Goal: Task Accomplishment & Management: Complete application form

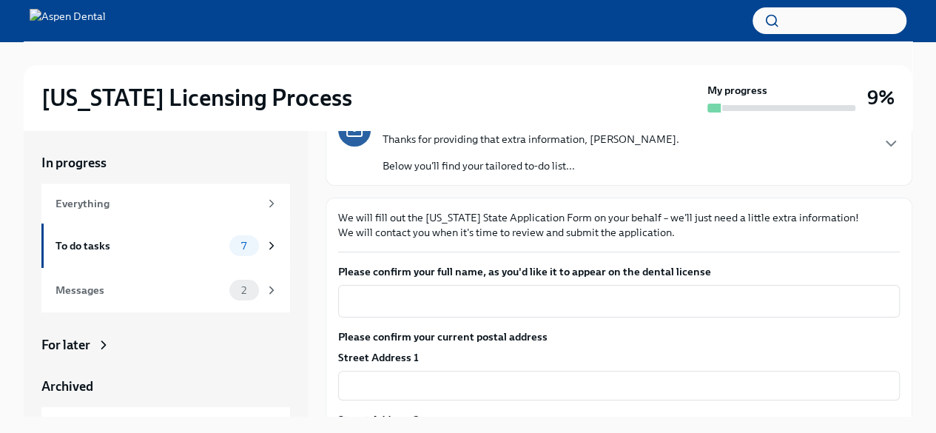
scroll to position [148, 0]
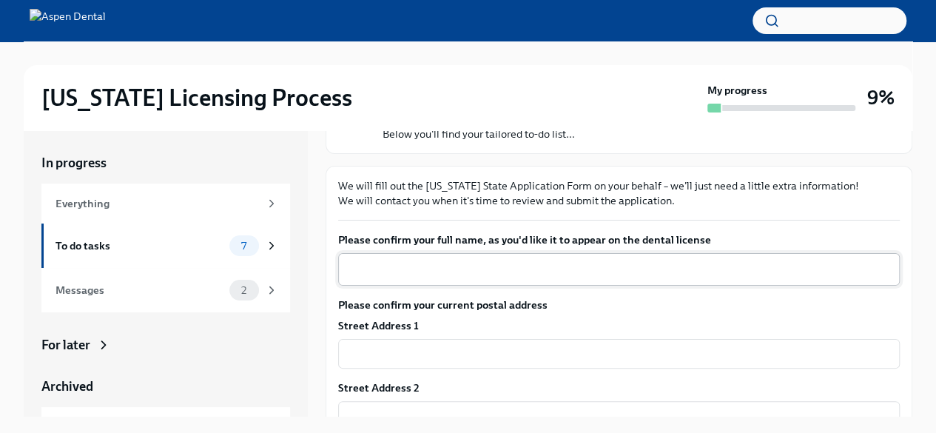
click at [408, 263] on textarea "Please confirm your full name, as you'd like it to appear on the dental license" at bounding box center [619, 269] width 544 height 18
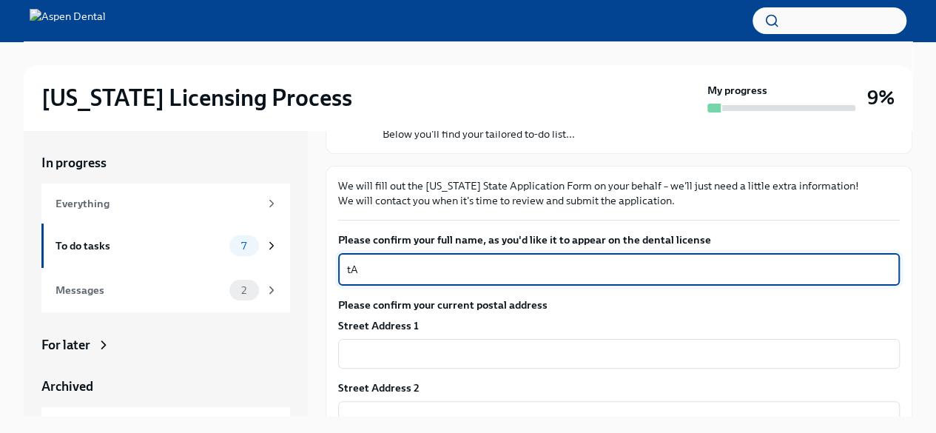
type textarea "t"
type textarea "Taiwo Oluyemi Soyombo"
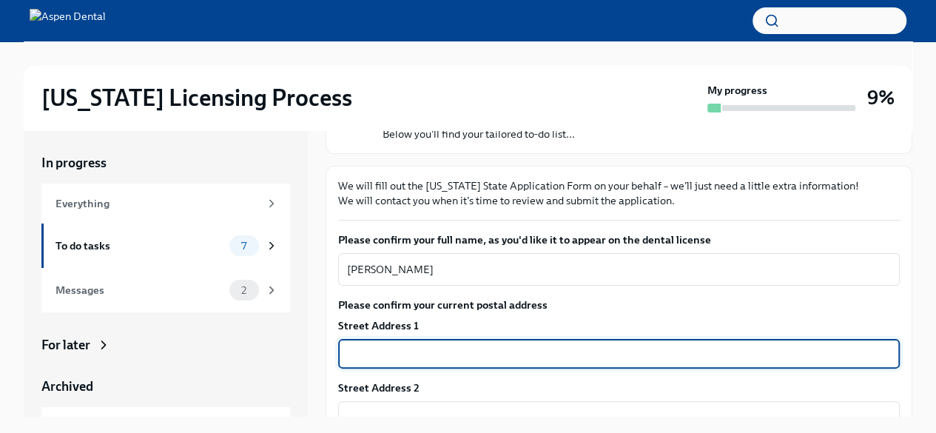
click at [437, 343] on input "text" at bounding box center [619, 354] width 562 height 30
type input "7255 181st Street West Apt149"
type input "55044"
type input "Lakeville"
type input "MN"
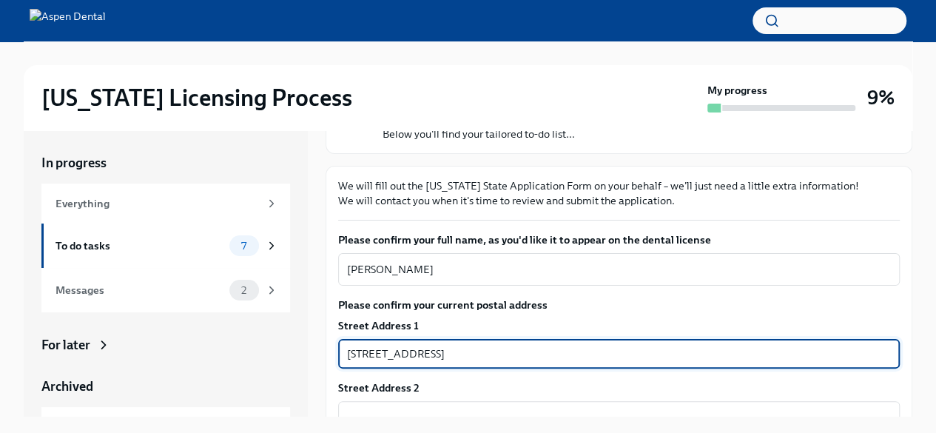
type input "US"
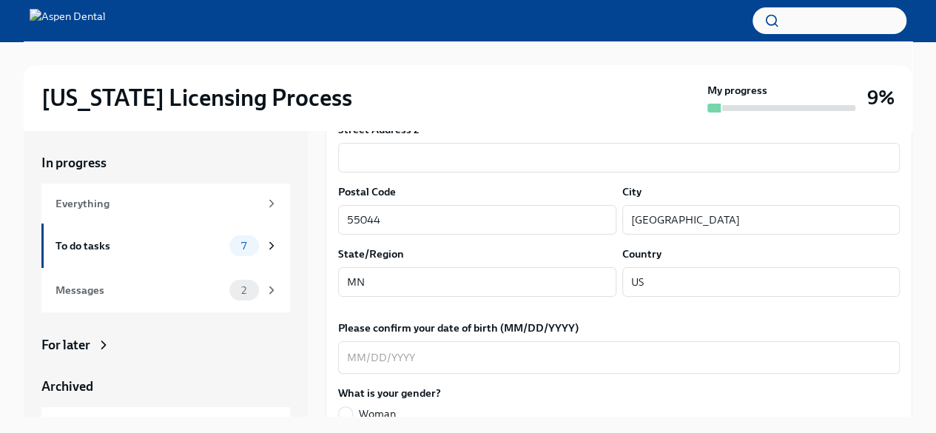
scroll to position [444, 0]
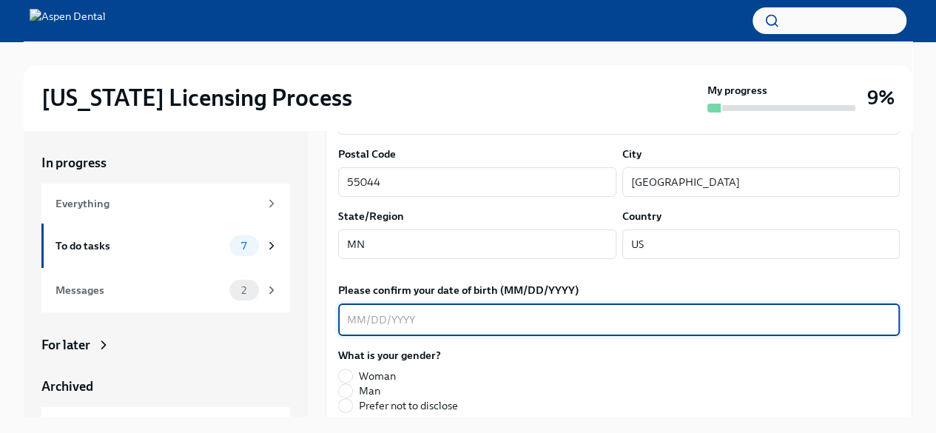
click at [463, 323] on textarea "Please confirm your date of birth (MM/DD/YYYY)" at bounding box center [619, 320] width 544 height 18
type textarea "02151989"
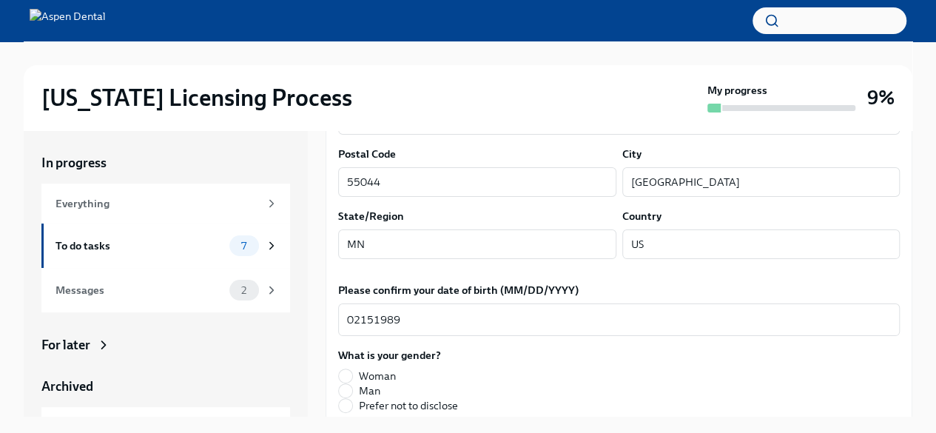
click at [352, 373] on label "Woman" at bounding box center [398, 376] width 120 height 15
click at [352, 373] on input "Woman" at bounding box center [345, 375] width 13 height 13
radio input "true"
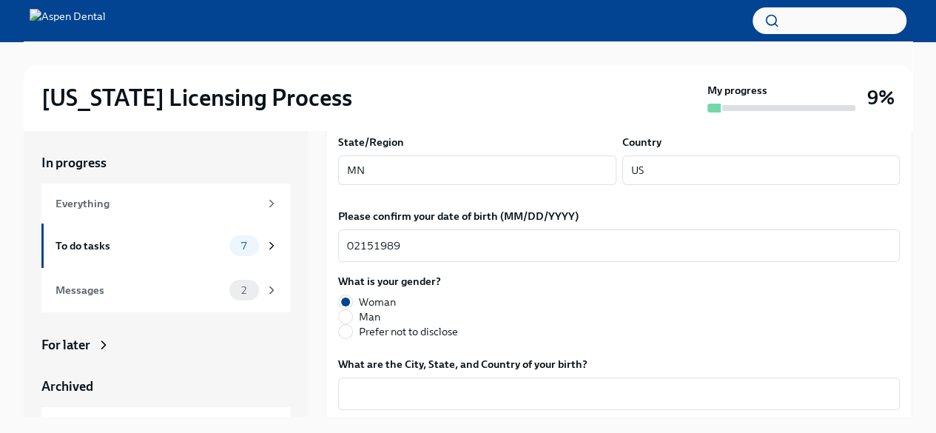
scroll to position [592, 0]
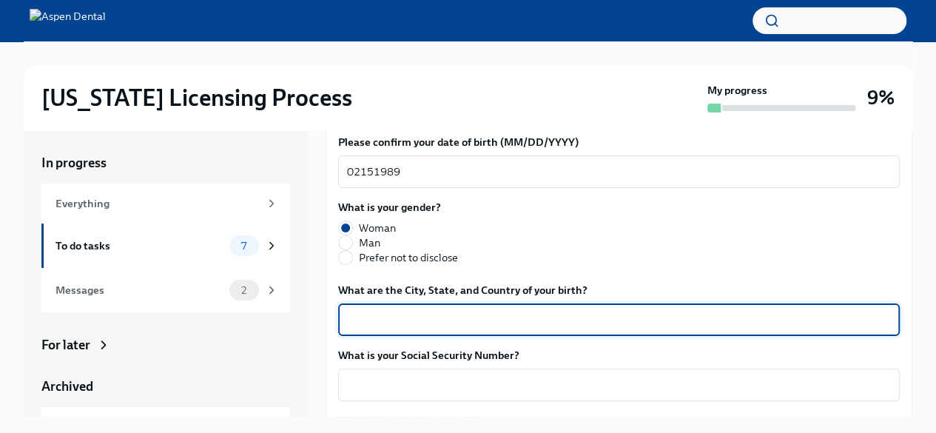
click at [377, 312] on textarea "What are the City, State, and Country of your birth?" at bounding box center [619, 320] width 544 height 18
click at [382, 314] on textarea "What are the City, State, and Country of your birth?" at bounding box center [619, 320] width 544 height 18
click at [423, 319] on textarea "Ouagadougou,Centre Region" at bounding box center [619, 320] width 544 height 18
click at [417, 323] on textarea "Ouagadougou,Centre Region" at bounding box center [619, 320] width 544 height 18
click at [503, 320] on textarea "Ouagadougou, Centre Region" at bounding box center [619, 320] width 544 height 18
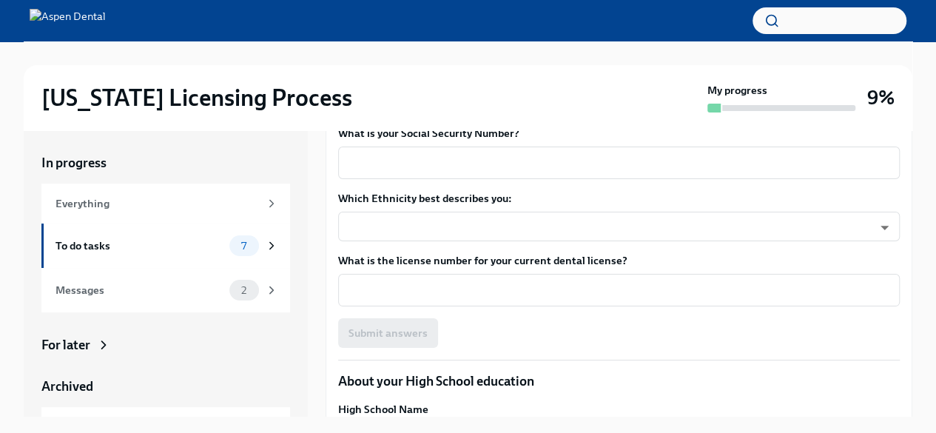
scroll to position [666, 0]
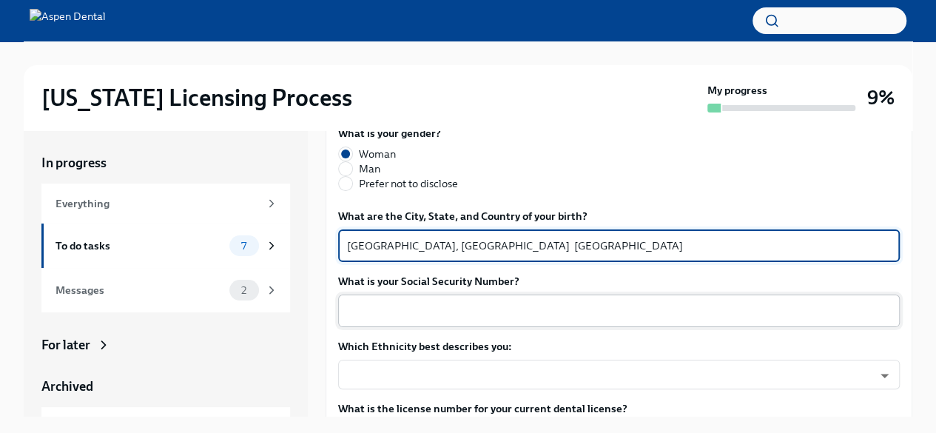
type textarea "Ouagadougou, Centre Region Burkina Faso"
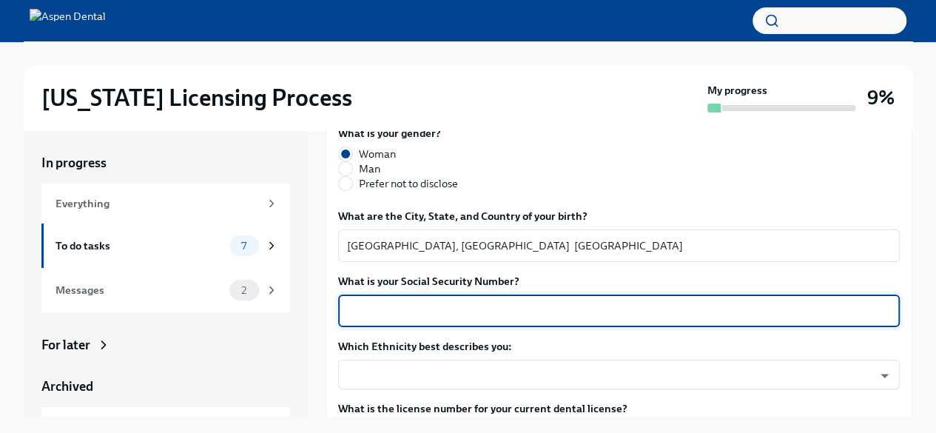
click at [531, 314] on textarea "What is your Social Security Number?" at bounding box center [619, 311] width 544 height 18
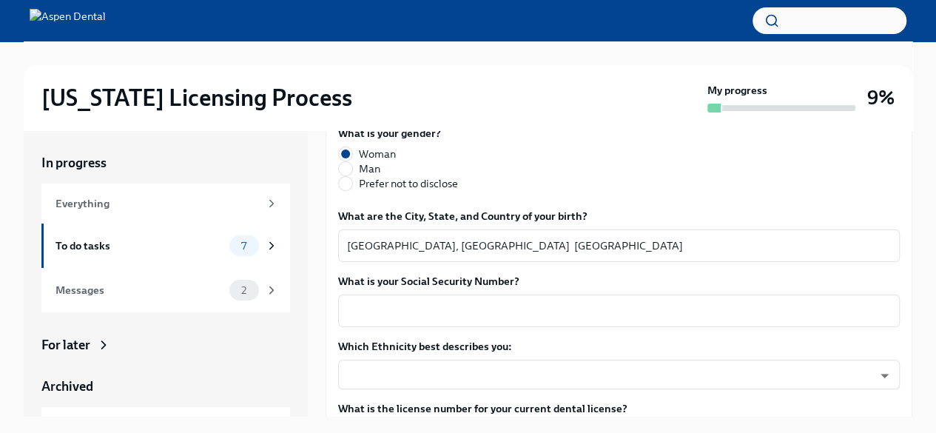
click at [531, 292] on div "What is your Social Security Number? x ​" at bounding box center [619, 300] width 562 height 53
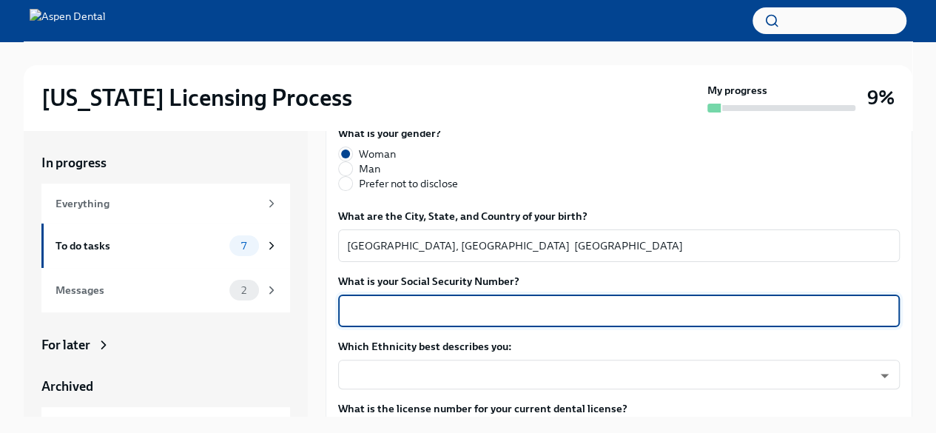
click at [539, 317] on textarea "What is your Social Security Number?" at bounding box center [619, 311] width 544 height 18
type textarea "809023803"
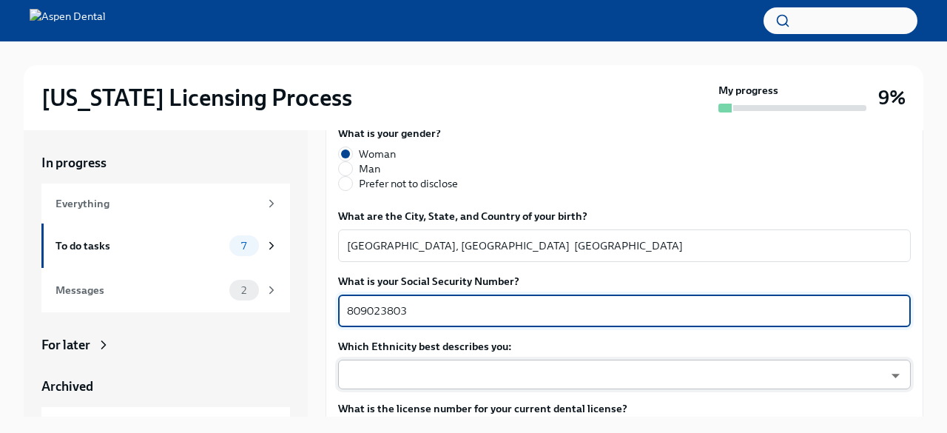
click at [744, 375] on body "Illinois Licensing Process My progress 9% In progress Everything To do tasks 7 …" at bounding box center [473, 229] width 947 height 458
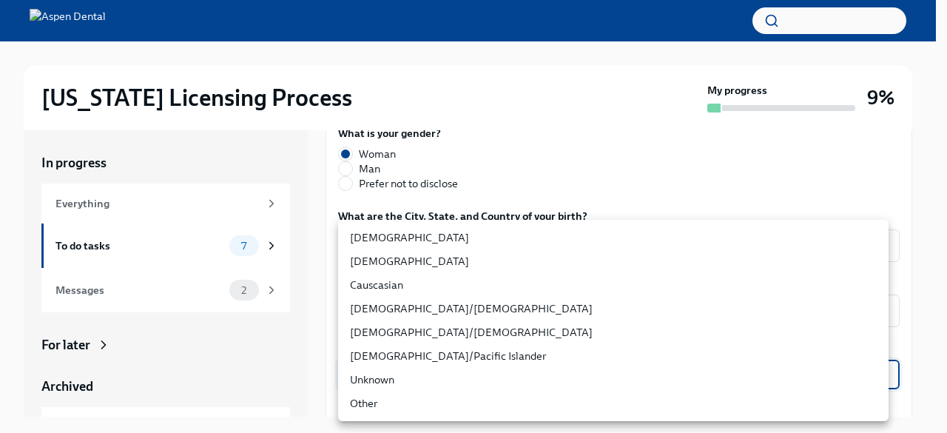
click at [401, 235] on li "African American" at bounding box center [613, 238] width 551 height 24
type input "TlxW_0a7i"
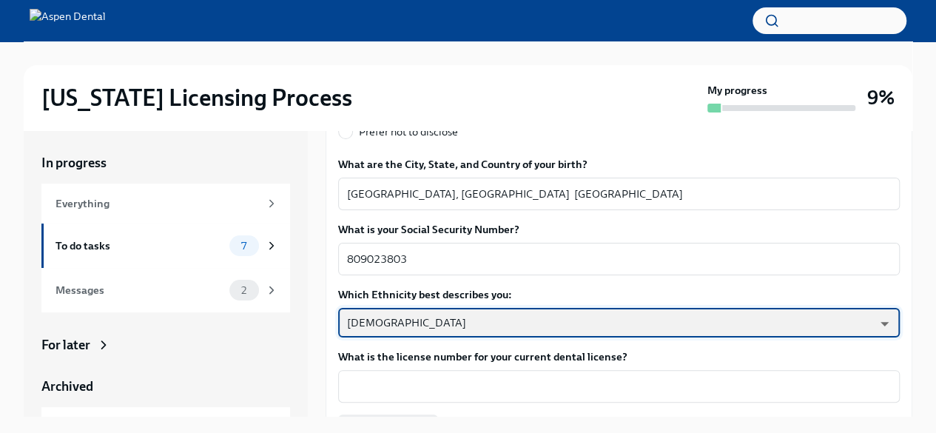
scroll to position [740, 0]
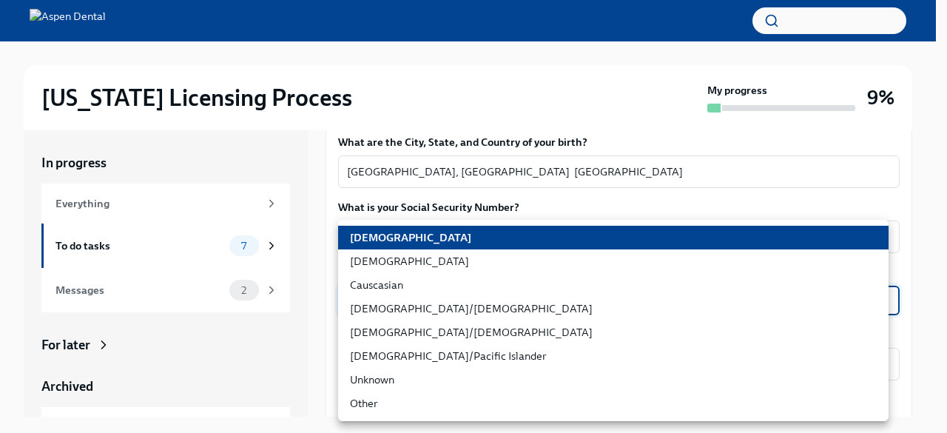
click at [795, 301] on body "Illinois Licensing Process My progress 9% In progress Everything To do tasks 7 …" at bounding box center [473, 229] width 947 height 458
click at [416, 232] on li "African American" at bounding box center [613, 238] width 551 height 24
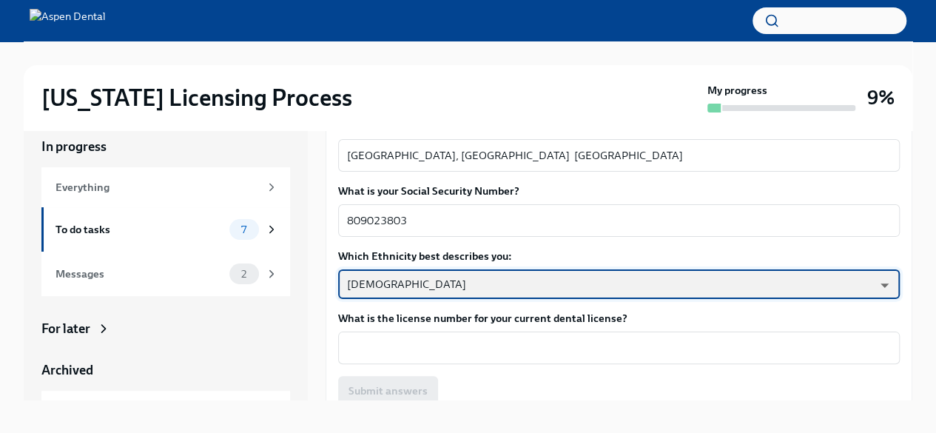
scroll to position [25, 0]
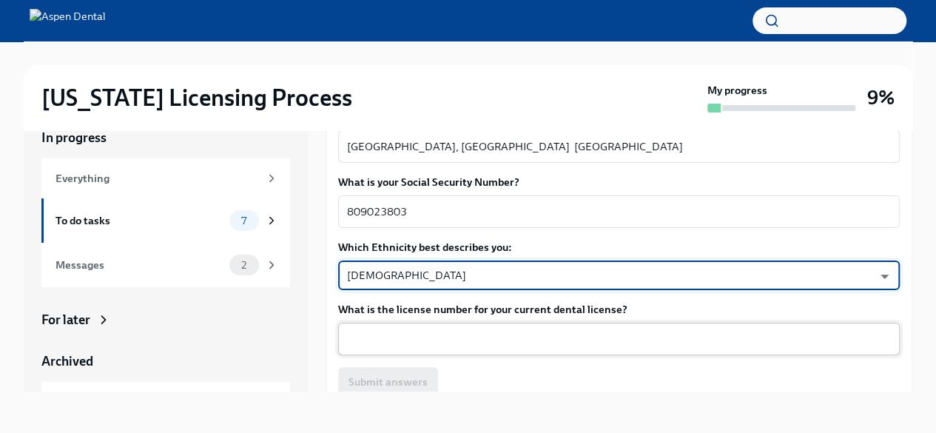
click at [446, 337] on textarea "What is the license number for your current dental license?" at bounding box center [619, 339] width 544 height 18
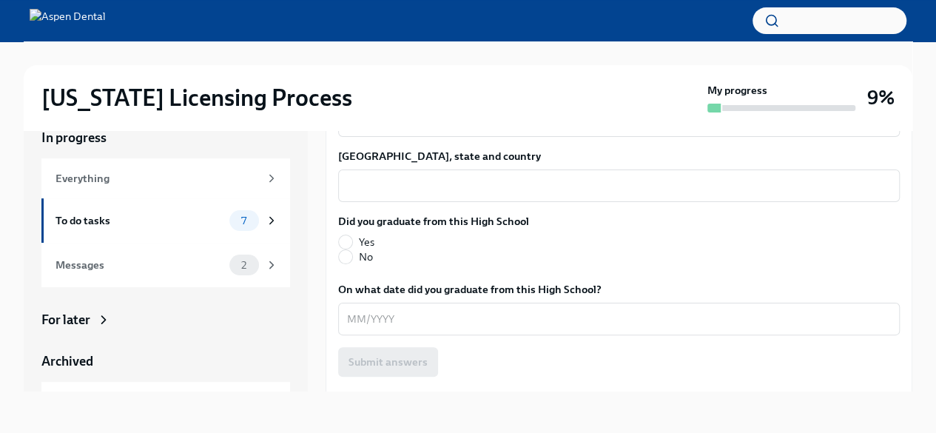
scroll to position [959, 0]
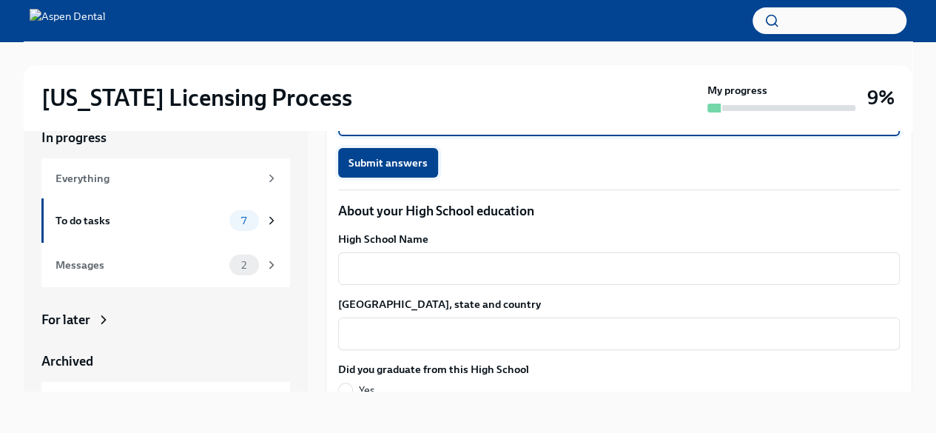
type textarea "D15373"
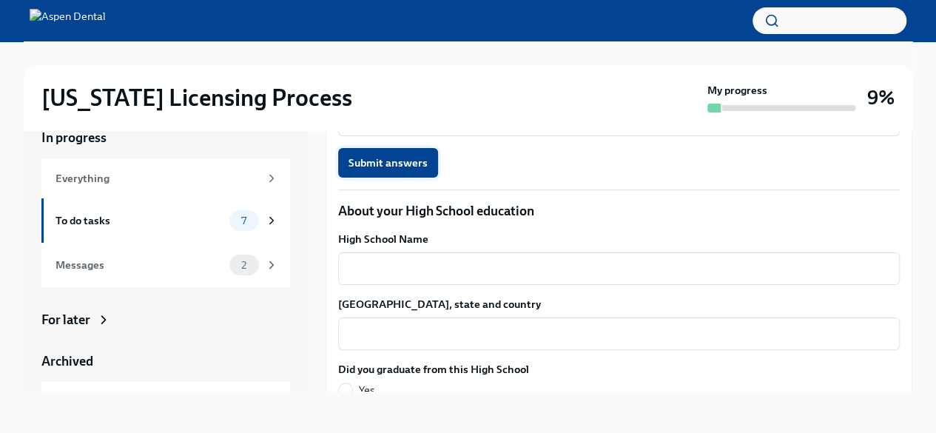
click at [414, 162] on span "Submit answers" at bounding box center [388, 162] width 79 height 15
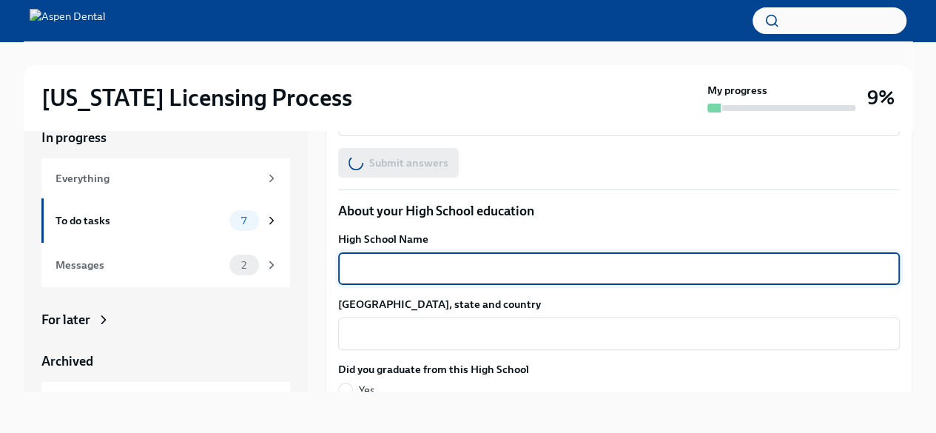
click at [409, 263] on textarea "High School Name" at bounding box center [619, 269] width 544 height 18
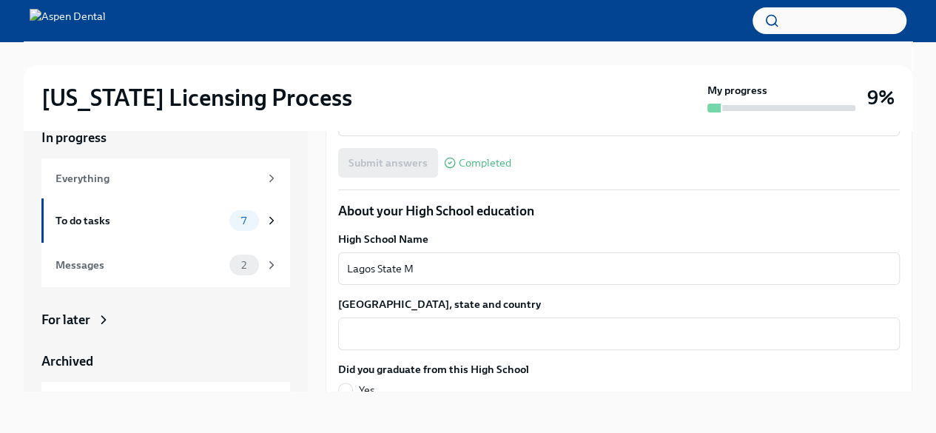
drag, startPoint x: 417, startPoint y: 242, endPoint x: 820, endPoint y: 208, distance: 404.7
click at [812, 207] on p "About your High School education" at bounding box center [619, 211] width 562 height 18
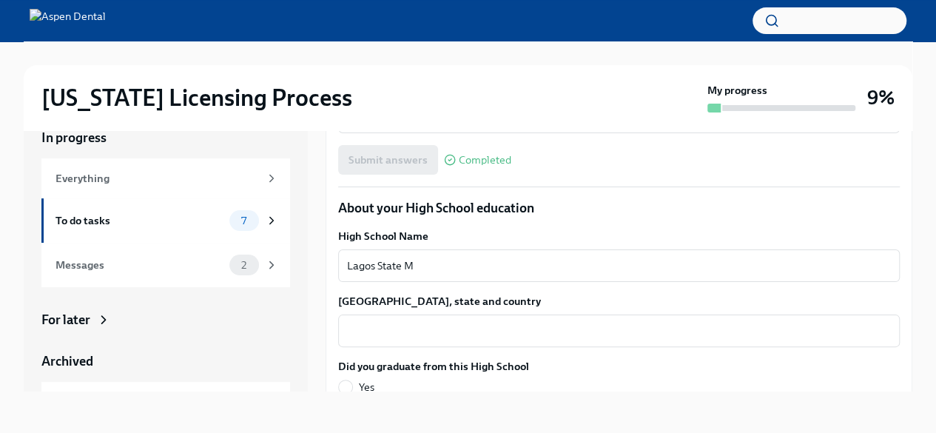
scroll to position [987, 0]
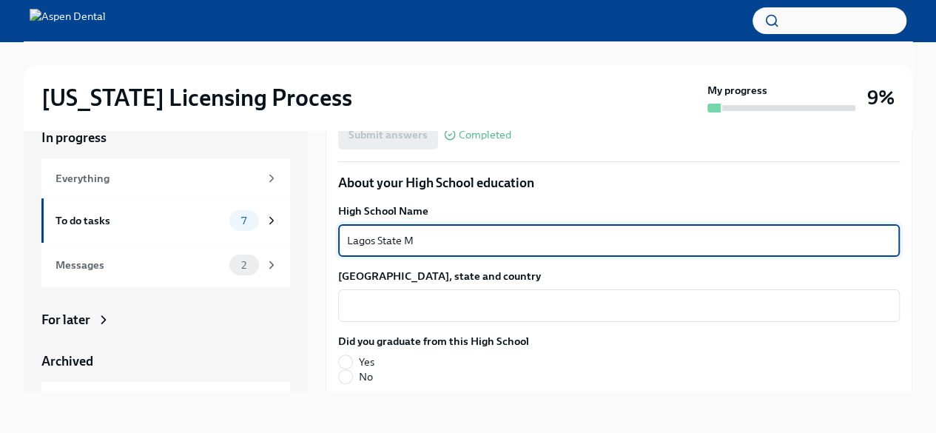
click at [551, 236] on textarea "Lagos State M" at bounding box center [619, 241] width 544 height 18
type textarea "Lagos State Model College Meran"
click at [494, 306] on textarea "High School city, state and country" at bounding box center [619, 306] width 544 height 18
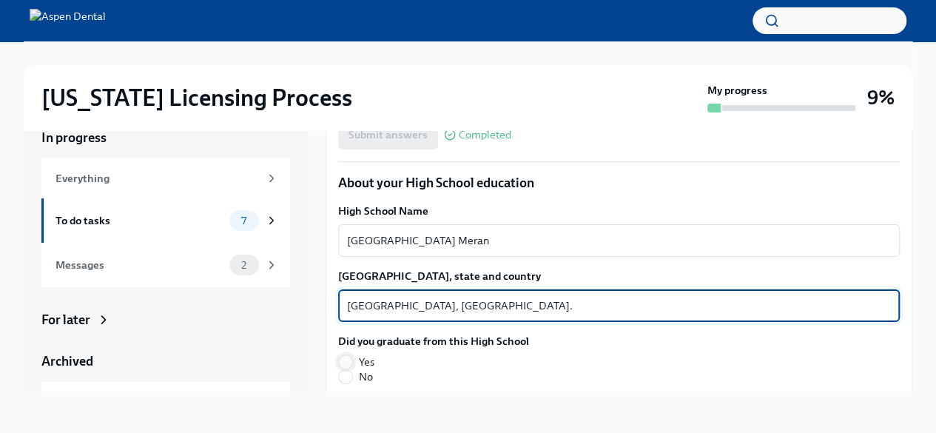
type textarea "Lagos state, Nigeria."
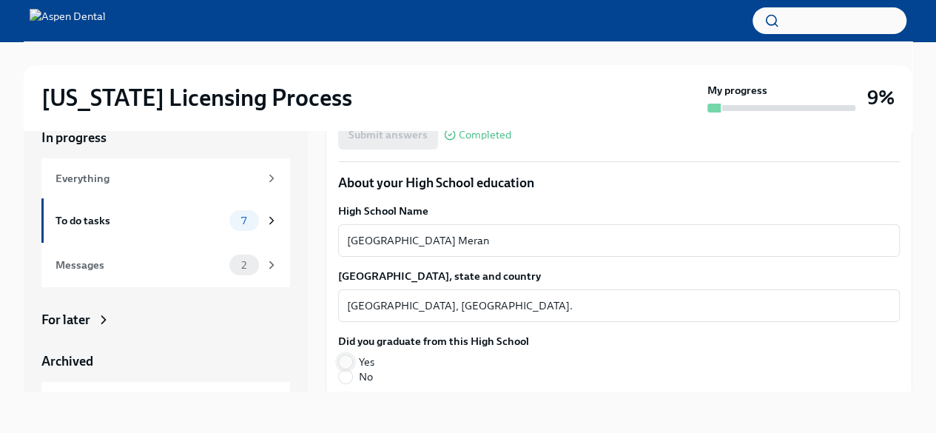
click at [349, 363] on input "Yes" at bounding box center [345, 361] width 13 height 13
radio input "true"
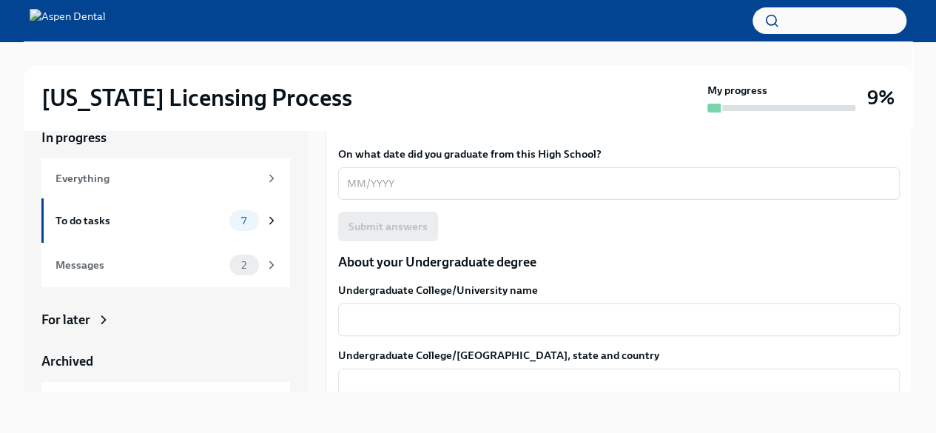
scroll to position [1211, 0]
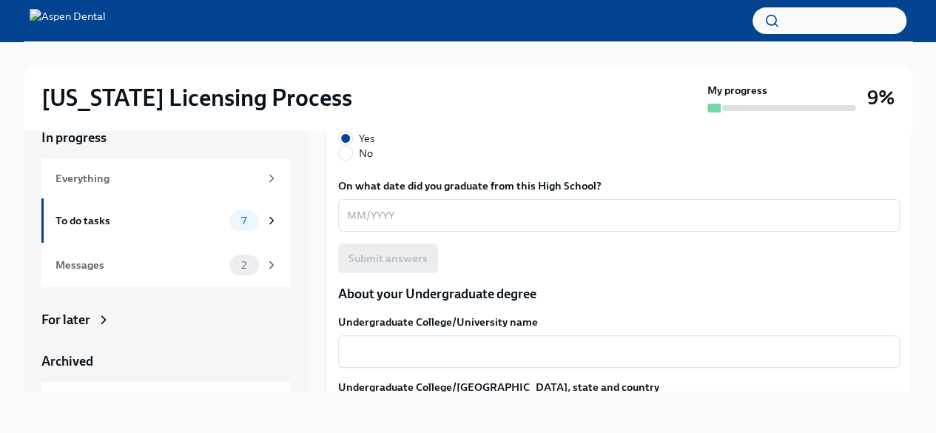
click at [684, 232] on div "High School Name Lagos State Model College Meran x ​ High School city, state an…" at bounding box center [619, 126] width 562 height 293
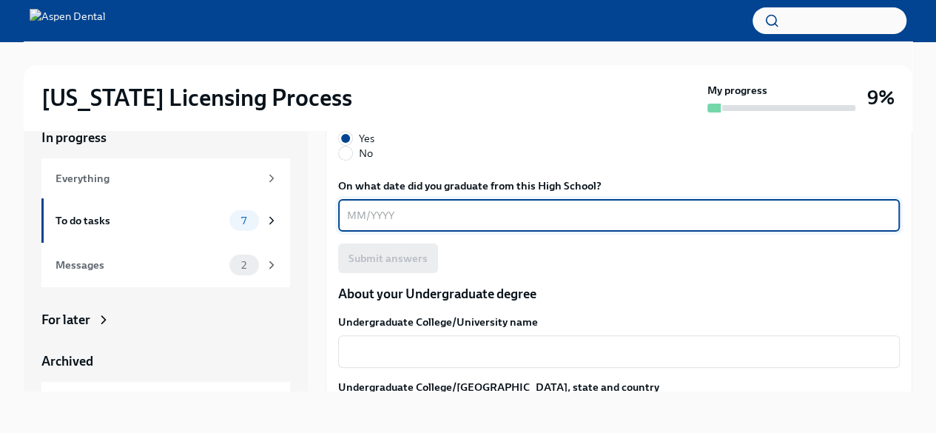
click at [682, 219] on textarea "On what date did you graduate from this High School?" at bounding box center [619, 215] width 544 height 18
type textarea "0"
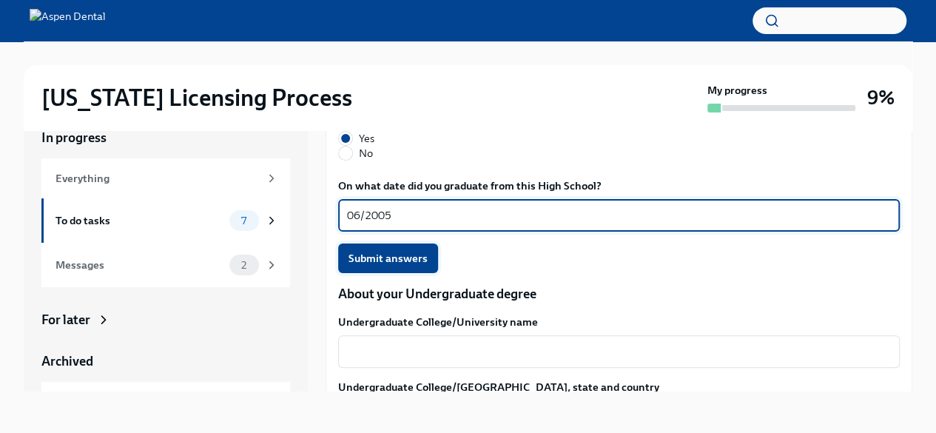
type textarea "06/2005"
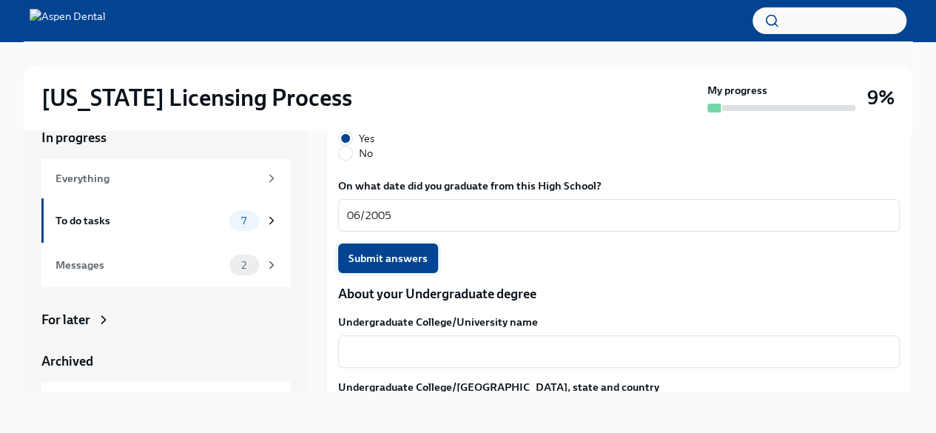
click at [356, 258] on span "Submit answers" at bounding box center [388, 258] width 79 height 15
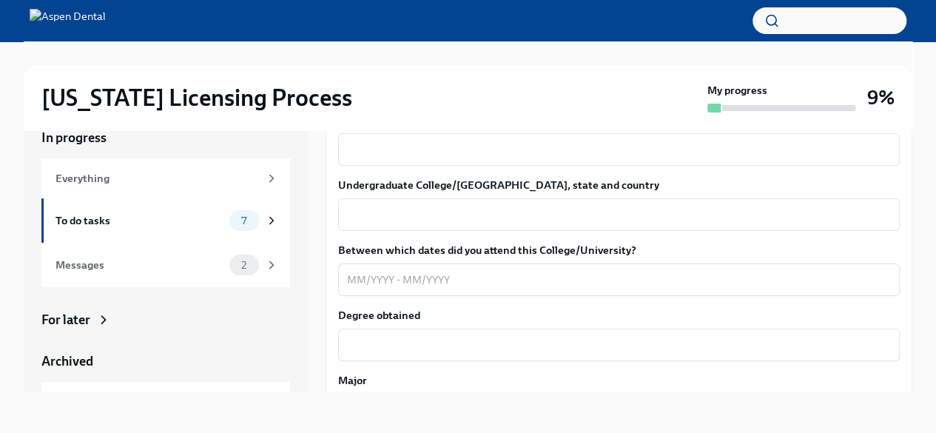
scroll to position [1369, 0]
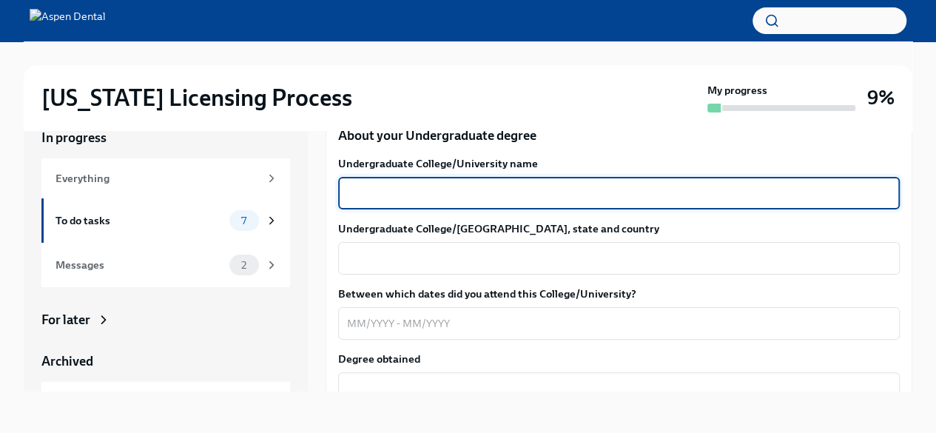
click at [630, 189] on textarea "Undergraduate College/University name" at bounding box center [619, 193] width 544 height 18
type textarea "University of Ibadan"
click at [556, 259] on textarea "Undergraduate College/University city, state and country" at bounding box center [619, 258] width 544 height 18
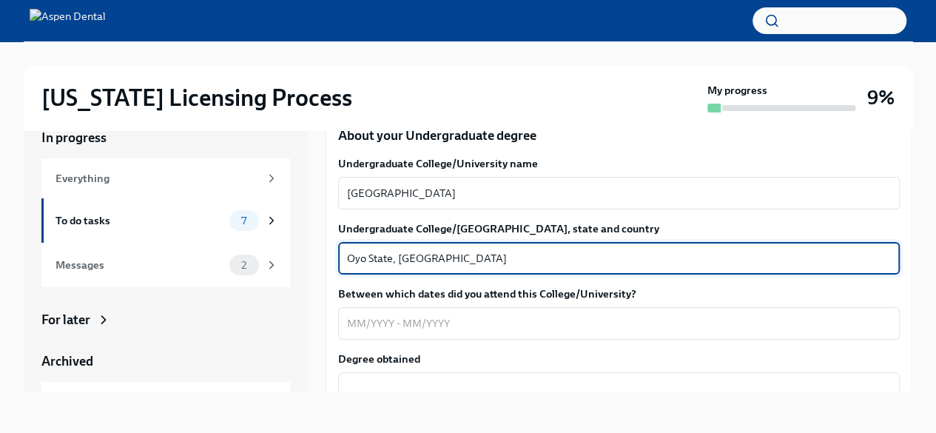
scroll to position [1517, 0]
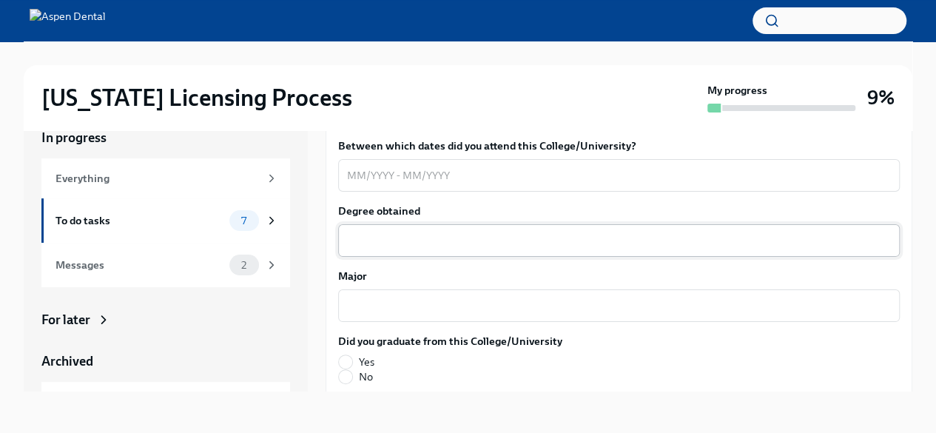
type textarea "Oyo State, Nigeria"
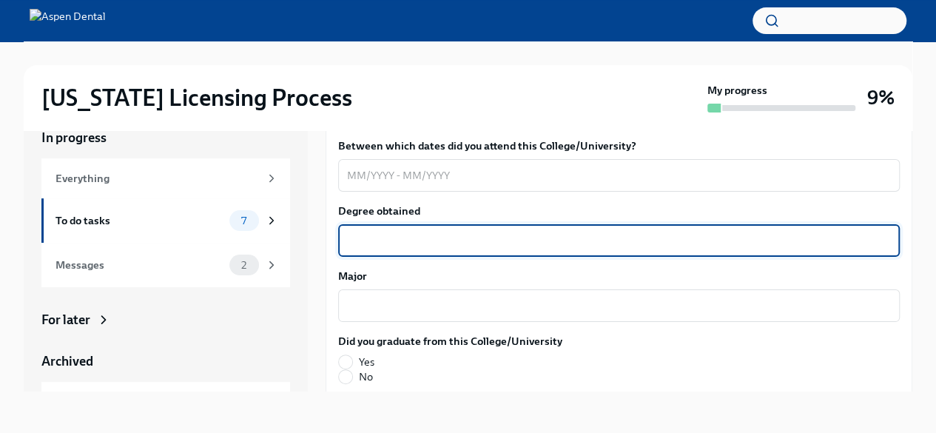
click at [403, 243] on textarea "Degree obtained" at bounding box center [619, 241] width 544 height 18
type textarea "BDS"
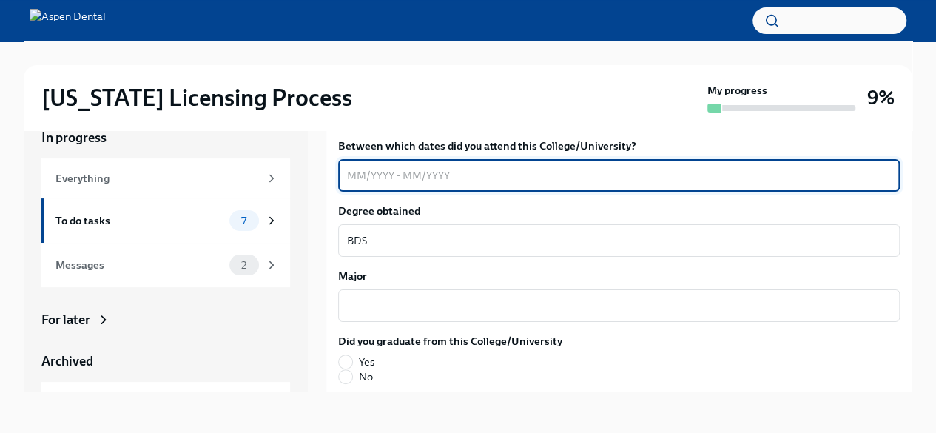
click at [424, 168] on textarea "Between which dates did you attend this College/University?" at bounding box center [619, 175] width 544 height 18
type textarea "O8/2008-O6/2014"
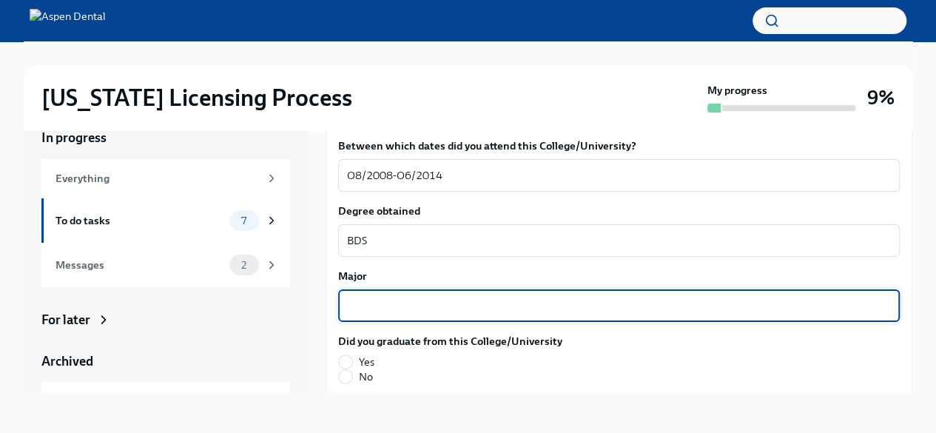
click at [391, 308] on textarea "Major" at bounding box center [619, 306] width 544 height 18
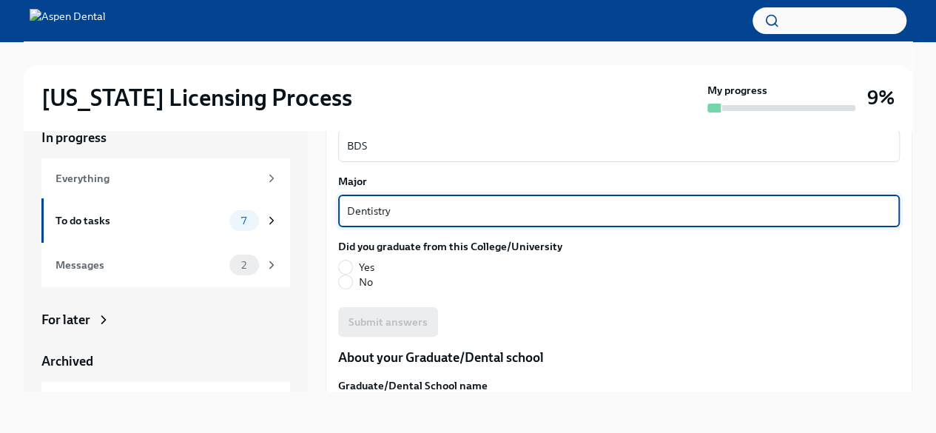
scroll to position [1665, 0]
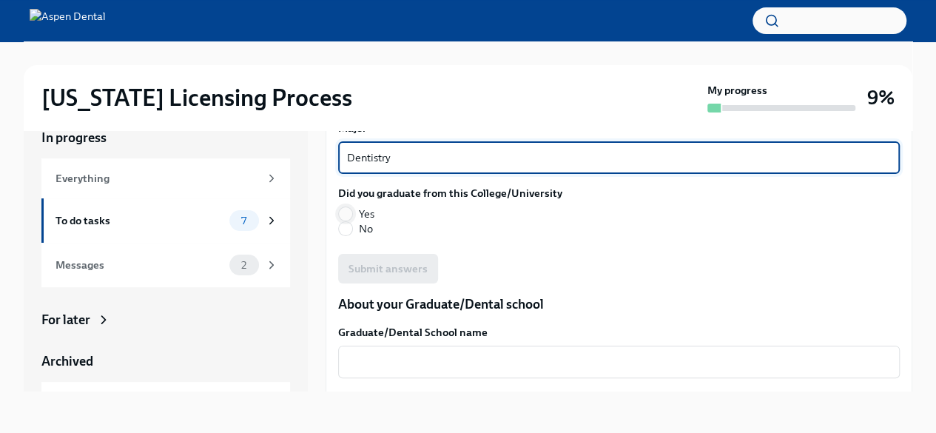
type textarea "Dentistry"
click at [342, 216] on input "Yes" at bounding box center [345, 213] width 13 height 13
radio input "true"
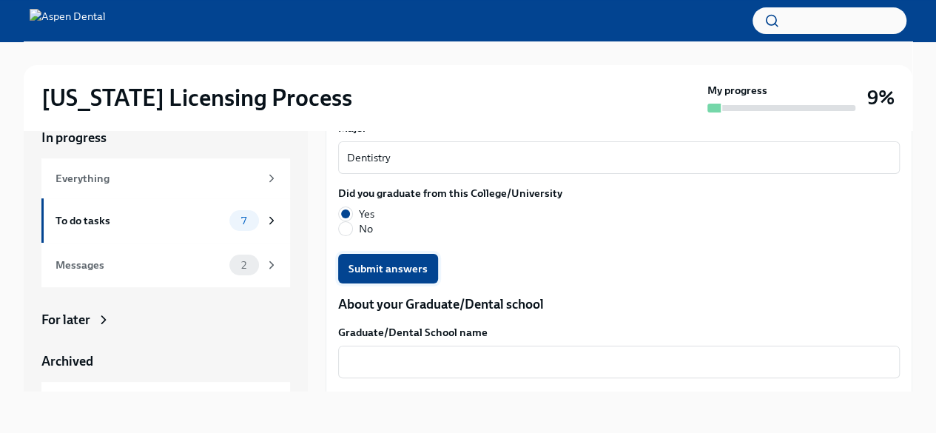
click at [343, 263] on button "Submit answers" at bounding box center [388, 269] width 100 height 30
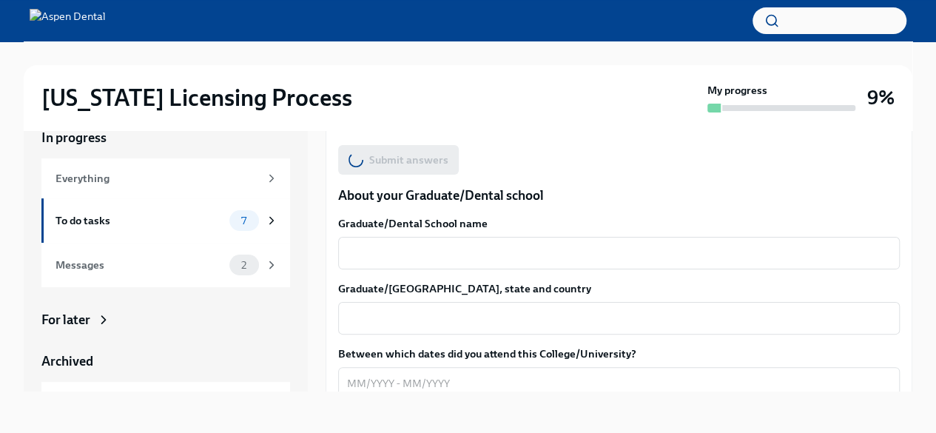
scroll to position [1813, 0]
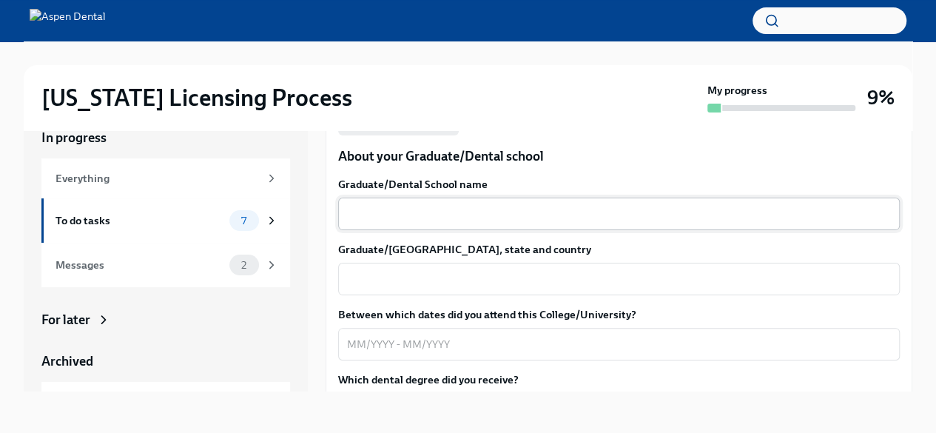
click at [360, 210] on textarea "Graduate/Dental School name" at bounding box center [619, 214] width 544 height 18
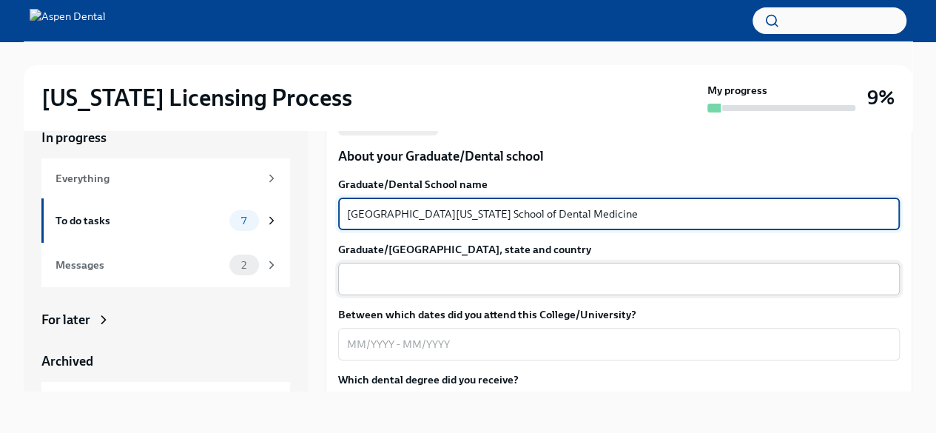
type textarea "University of Pennsylvania School of Dental Medicine"
click at [377, 277] on textarea "Graduate/Dental School city, state and country" at bounding box center [619, 279] width 544 height 18
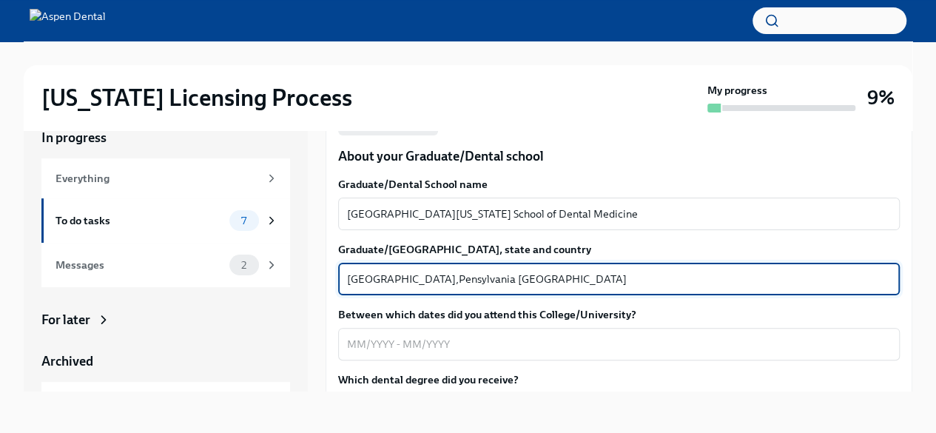
click at [411, 276] on textarea "Philadelphia,Pensylvania United States of America" at bounding box center [619, 279] width 544 height 18
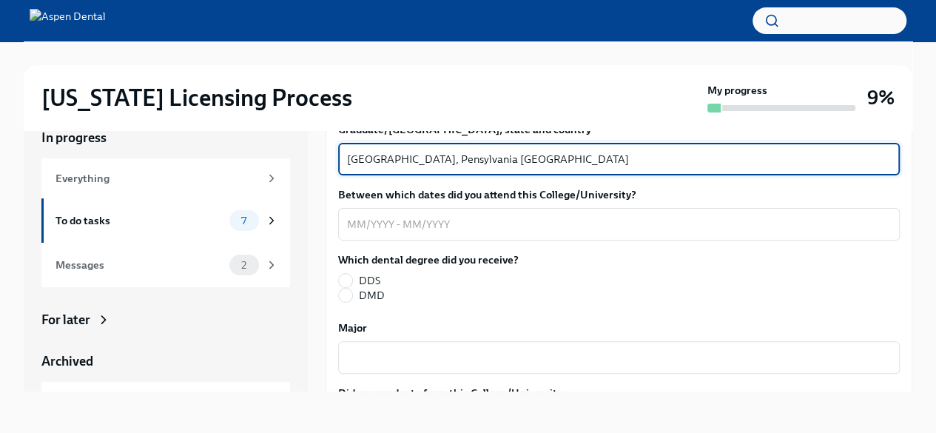
scroll to position [1876, 0]
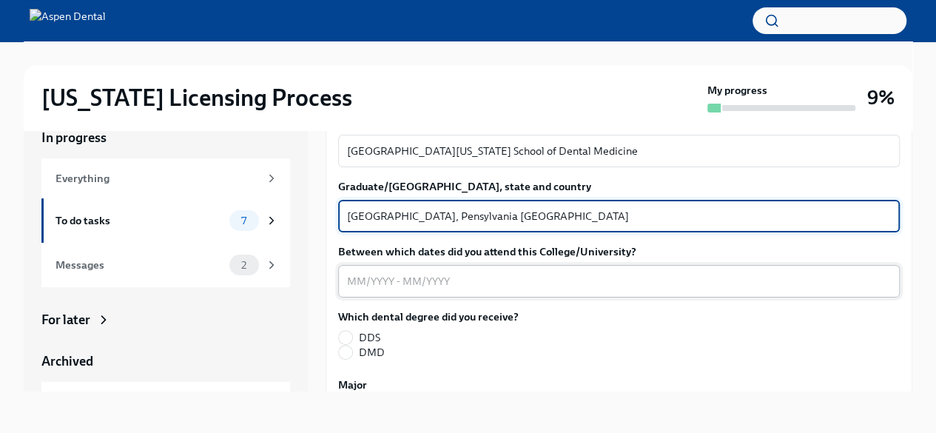
type textarea "Philadelphia, Pensylvania United States of America"
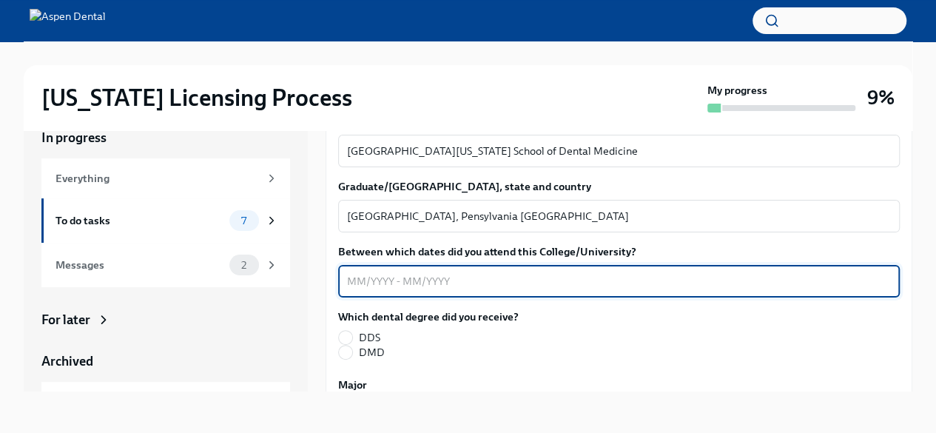
click at [551, 282] on textarea "Between which dates did you attend this College/University?" at bounding box center [619, 281] width 544 height 18
type textarea "01/2020-05/2025"
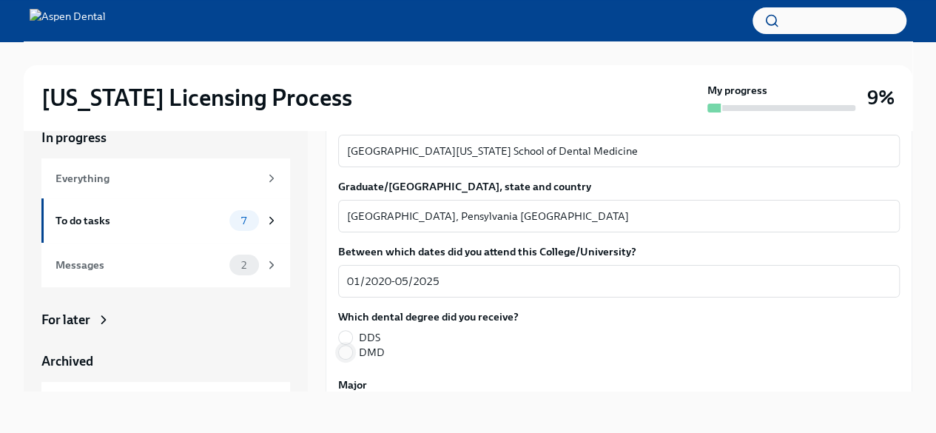
click at [351, 352] on input "DMD" at bounding box center [345, 352] width 13 height 13
radio input "true"
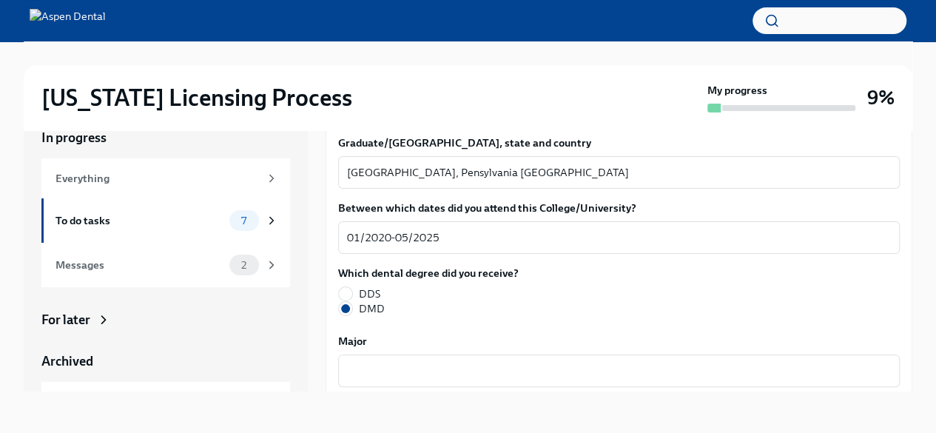
scroll to position [1950, 0]
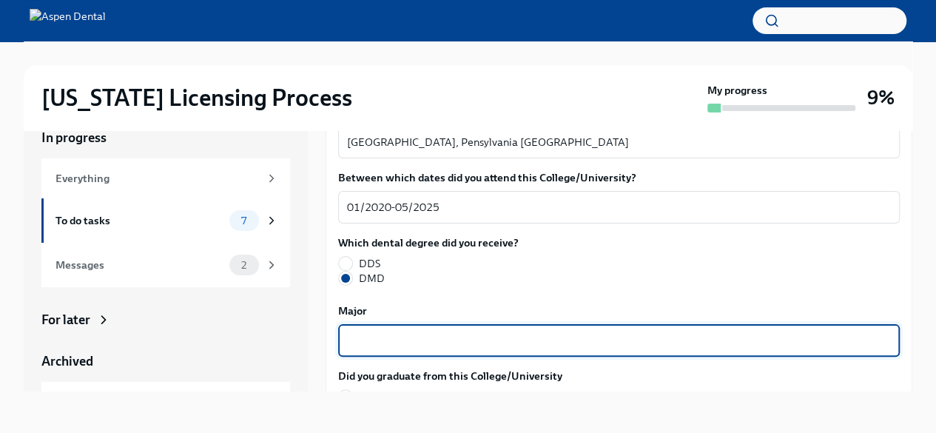
click at [373, 341] on textarea "Major" at bounding box center [619, 341] width 544 height 18
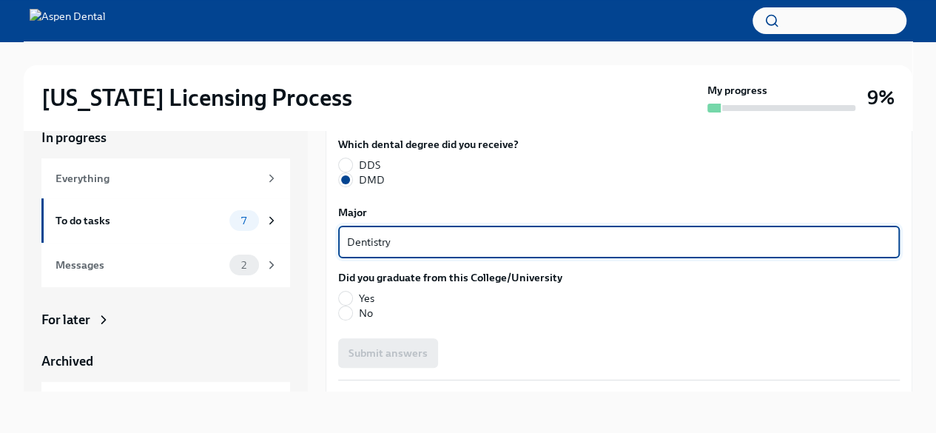
scroll to position [2098, 0]
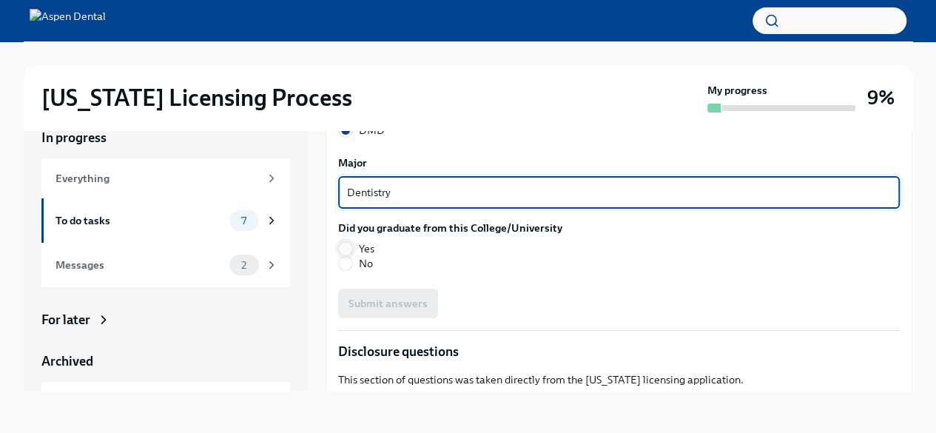
type textarea "Dentistry"
click at [338, 246] on span at bounding box center [345, 248] width 15 height 15
click at [339, 246] on input "Yes" at bounding box center [345, 248] width 13 height 13
radio input "true"
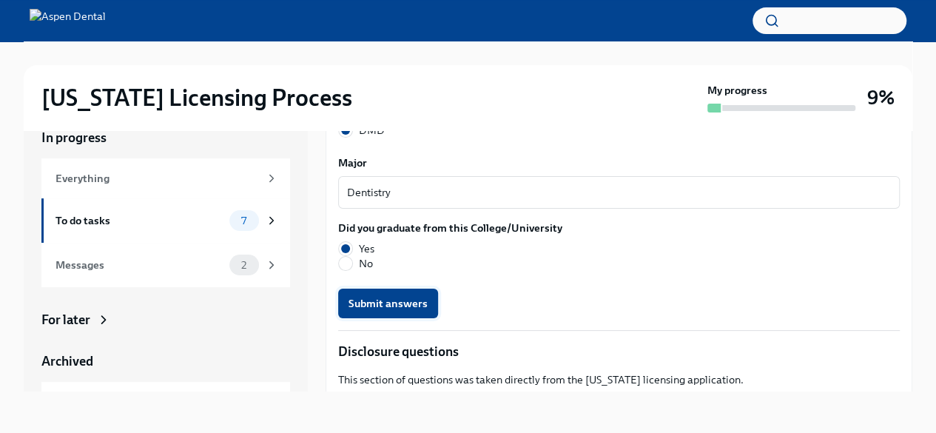
click at [358, 309] on span "Submit answers" at bounding box center [388, 303] width 79 height 15
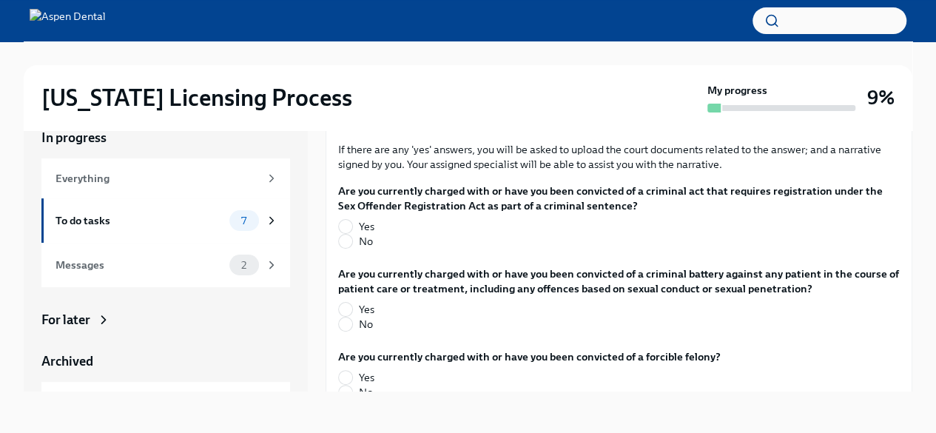
scroll to position [2394, 0]
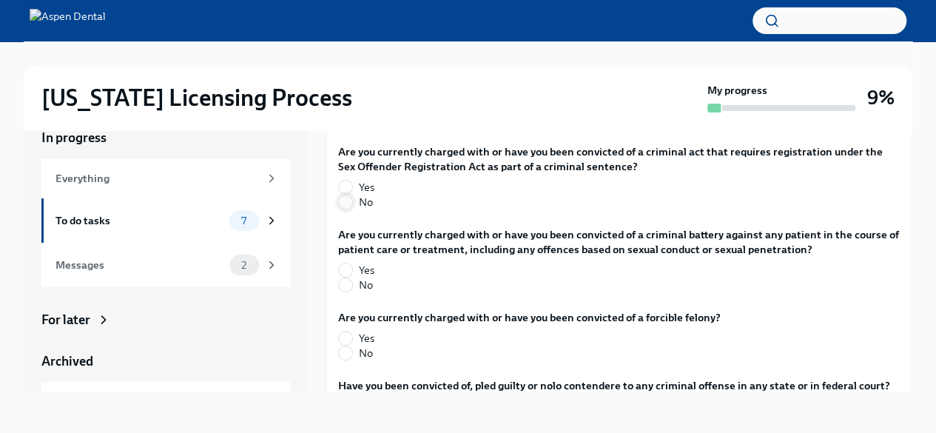
click at [344, 197] on input "No" at bounding box center [345, 201] width 13 height 13
radio input "true"
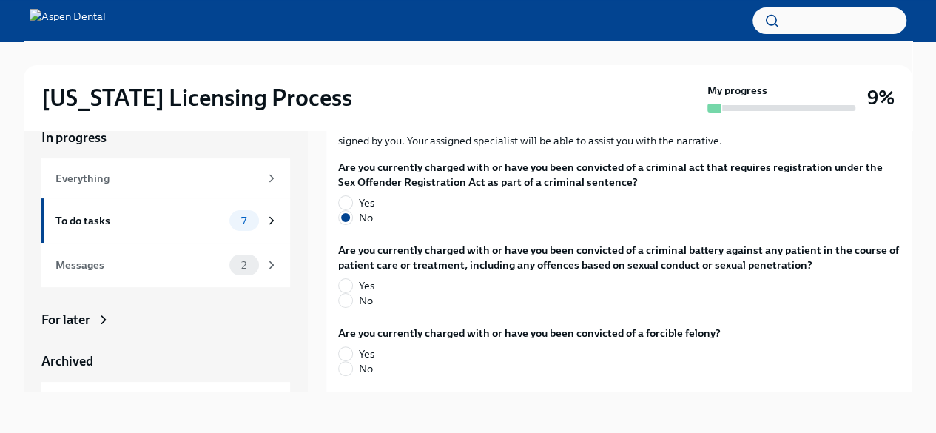
scroll to position [2416, 0]
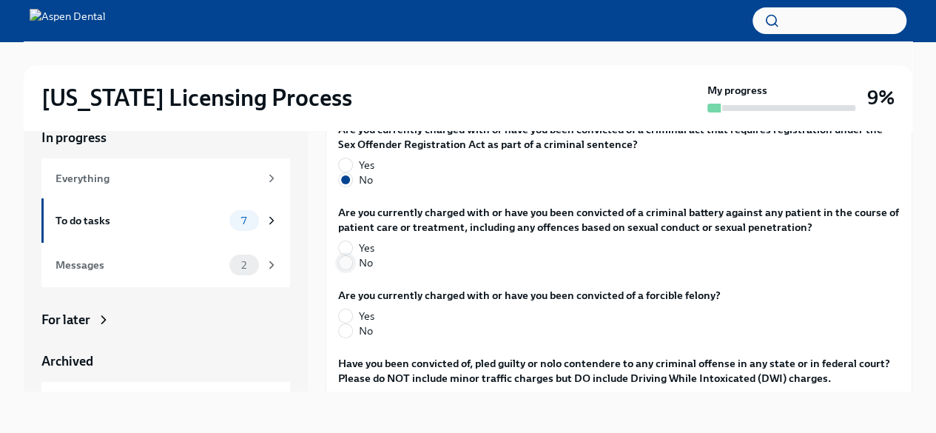
click at [348, 269] on span at bounding box center [345, 262] width 15 height 15
click at [348, 269] on input "No" at bounding box center [345, 262] width 13 height 13
radio input "true"
click at [348, 334] on input "No" at bounding box center [345, 330] width 13 height 13
radio input "true"
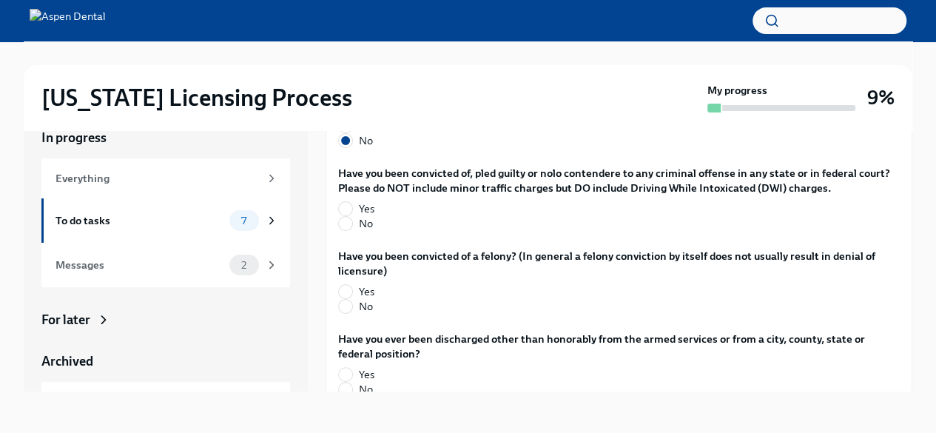
scroll to position [2600, 0]
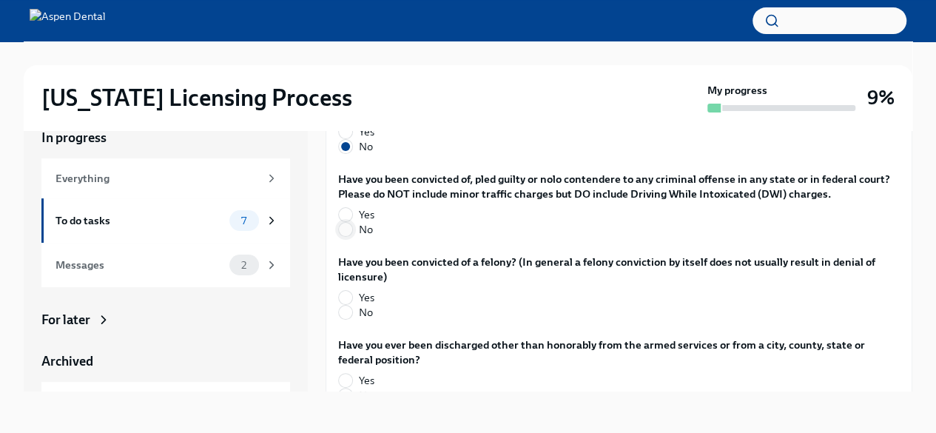
click at [348, 235] on input "No" at bounding box center [345, 229] width 13 height 13
radio input "true"
click at [343, 313] on input "No" at bounding box center [345, 312] width 13 height 13
radio input "true"
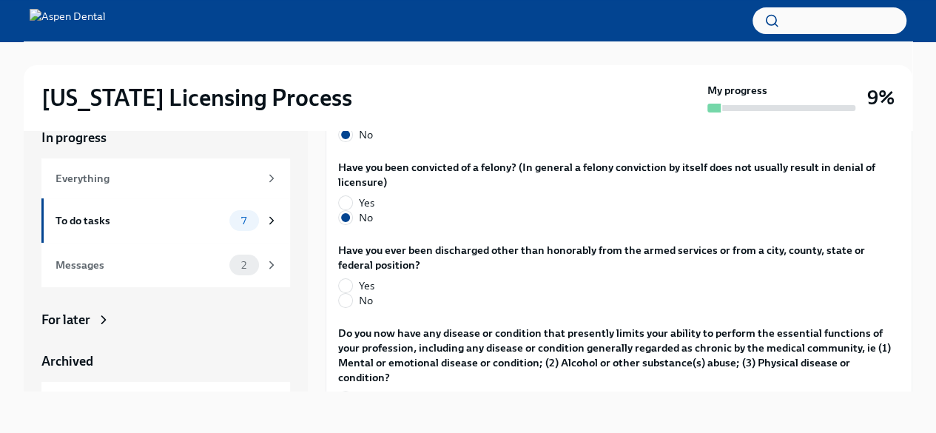
scroll to position [2748, 0]
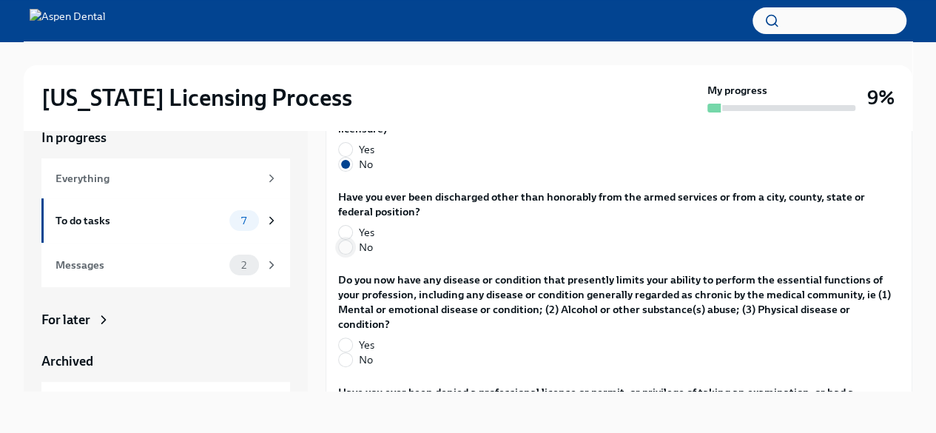
click at [347, 249] on input "No" at bounding box center [345, 246] width 13 height 13
radio input "true"
click at [348, 357] on input "No" at bounding box center [345, 359] width 13 height 13
radio input "true"
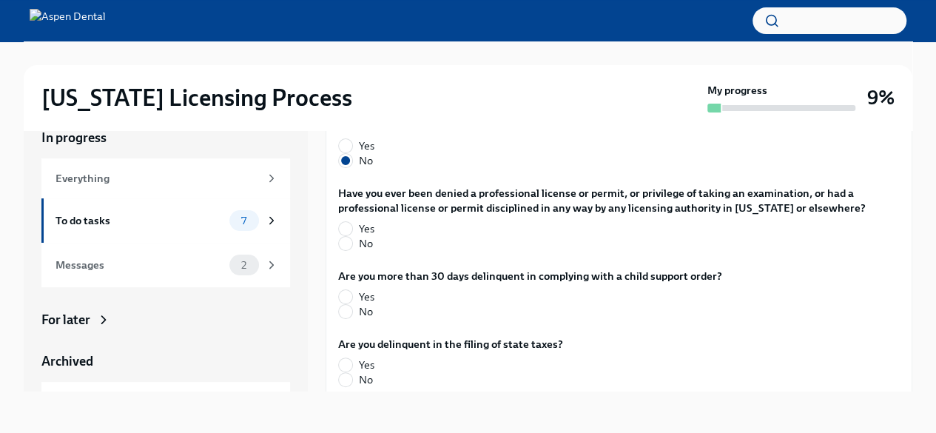
scroll to position [2992, 0]
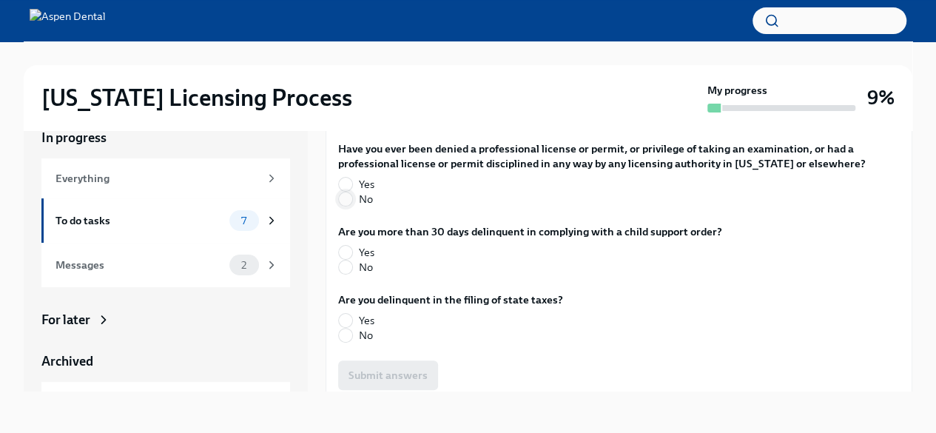
click at [345, 202] on input "No" at bounding box center [345, 198] width 13 height 13
radio input "true"
click at [342, 272] on input "No" at bounding box center [345, 266] width 13 height 13
radio input "true"
click at [346, 337] on input "No" at bounding box center [345, 335] width 13 height 13
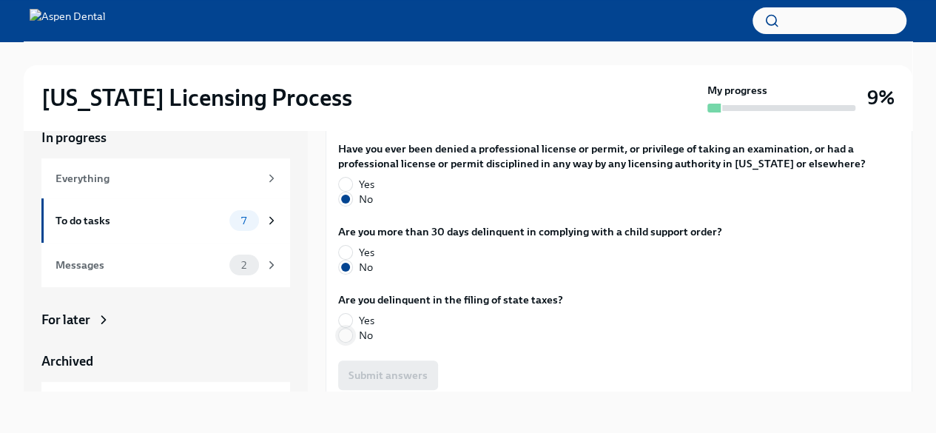
radio input "true"
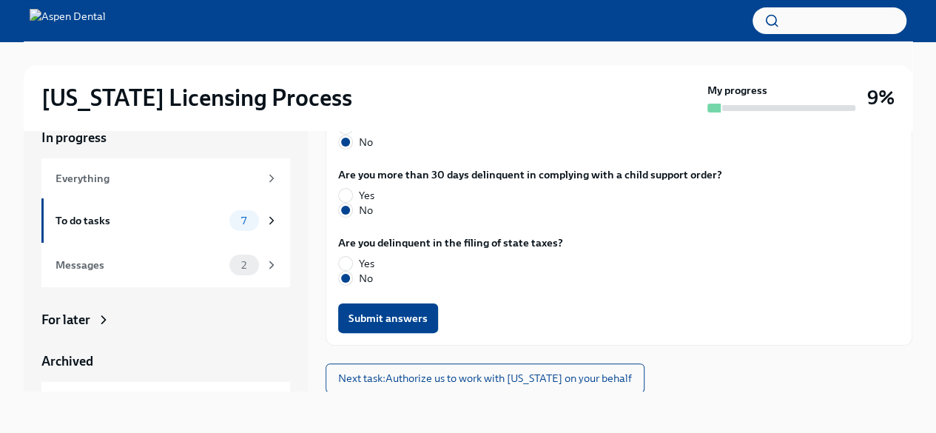
scroll to position [3049, 0]
click at [389, 320] on span "Submit answers" at bounding box center [388, 318] width 79 height 15
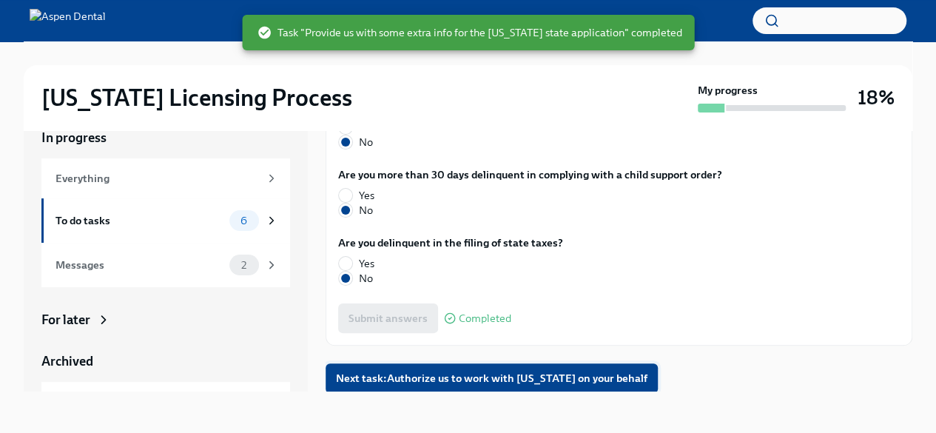
click at [483, 384] on button "Next task : Authorize us to work with Illinois on your behalf" at bounding box center [492, 378] width 332 height 30
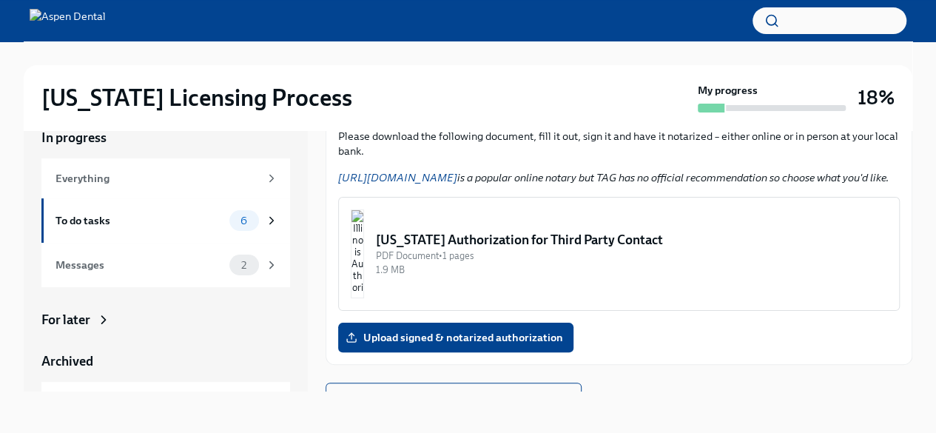
scroll to position [232, 0]
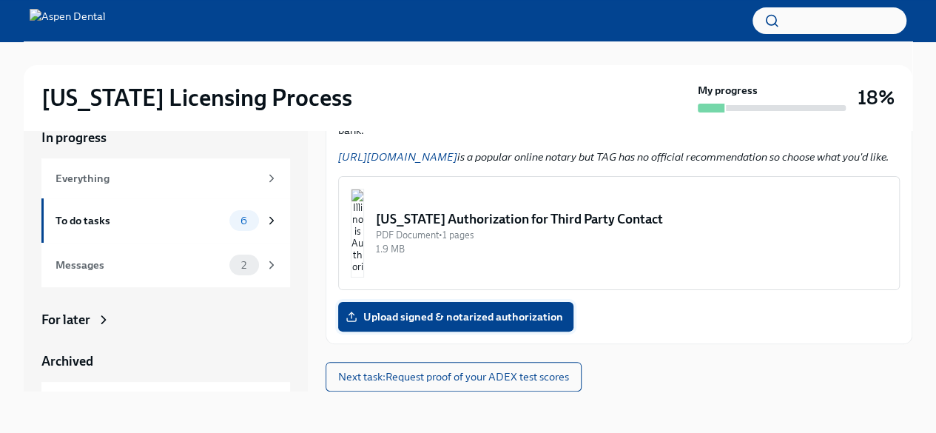
click at [409, 312] on span "Upload signed & notarized authorization" at bounding box center [456, 316] width 215 height 15
click at [0, 0] on input "Upload signed & notarized authorization" at bounding box center [0, 0] width 0 height 0
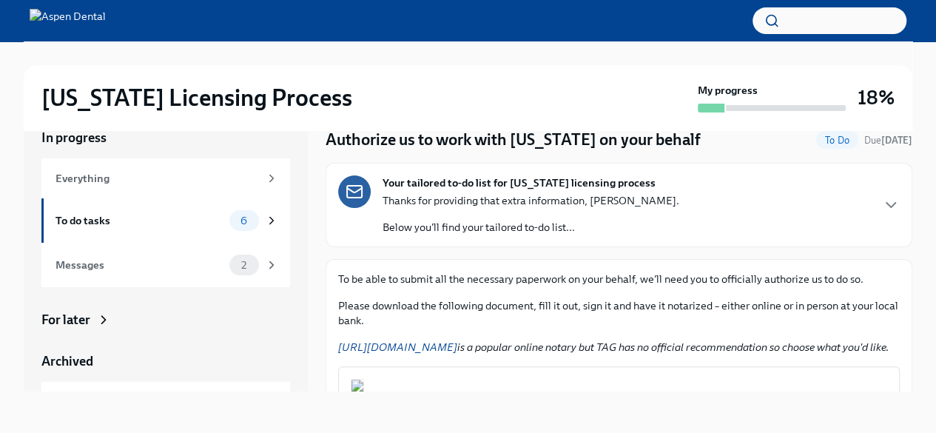
scroll to position [15, 0]
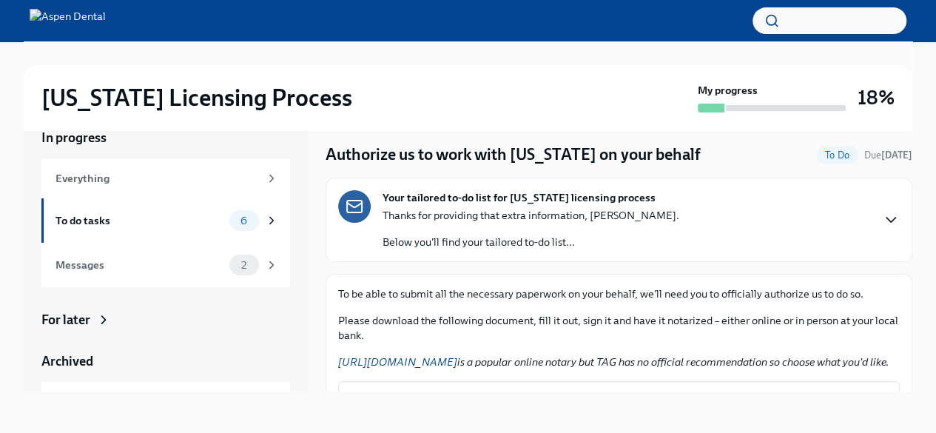
click at [882, 215] on icon "button" at bounding box center [891, 220] width 18 height 18
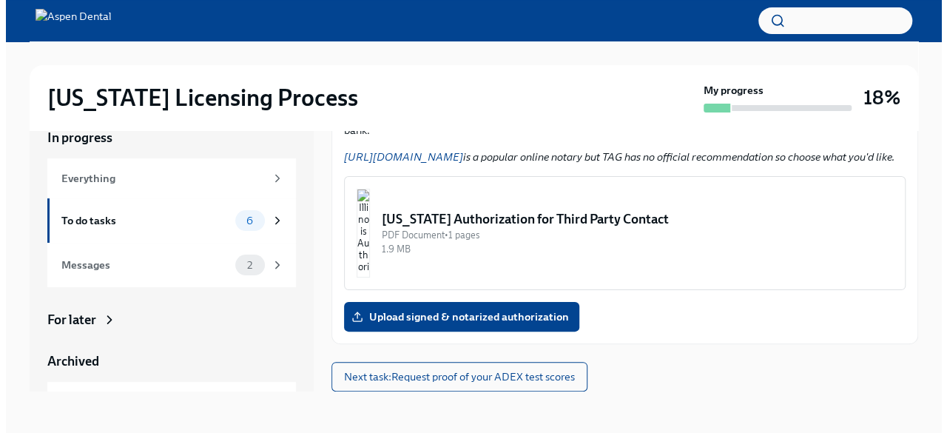
scroll to position [676, 0]
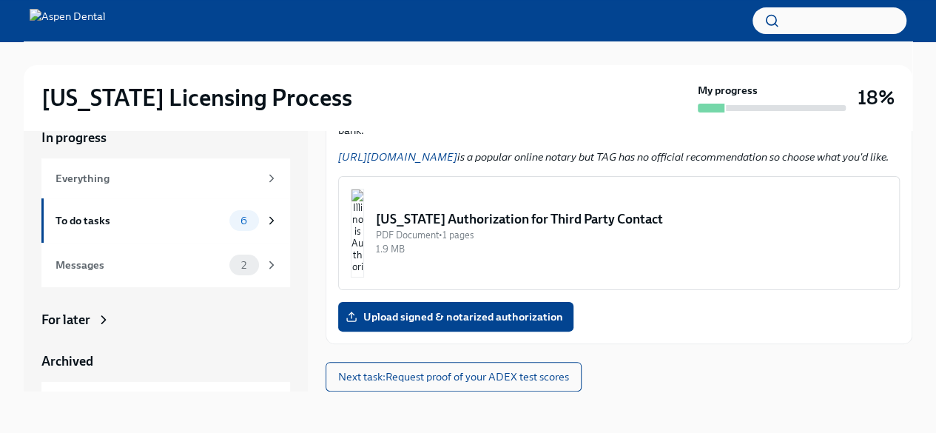
click at [512, 228] on div "Illinois Authorization for Third Party Contact" at bounding box center [631, 219] width 511 height 18
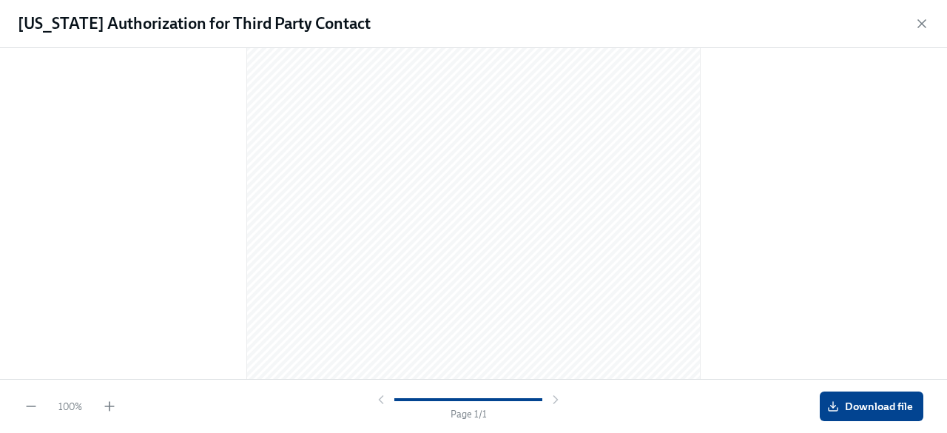
scroll to position [280, 0]
click at [867, 401] on span "Download file" at bounding box center [871, 406] width 83 height 15
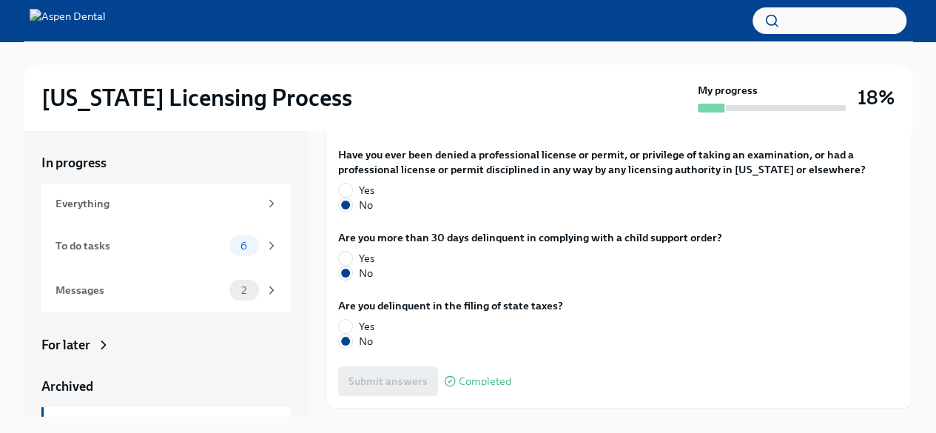
scroll to position [3049, 0]
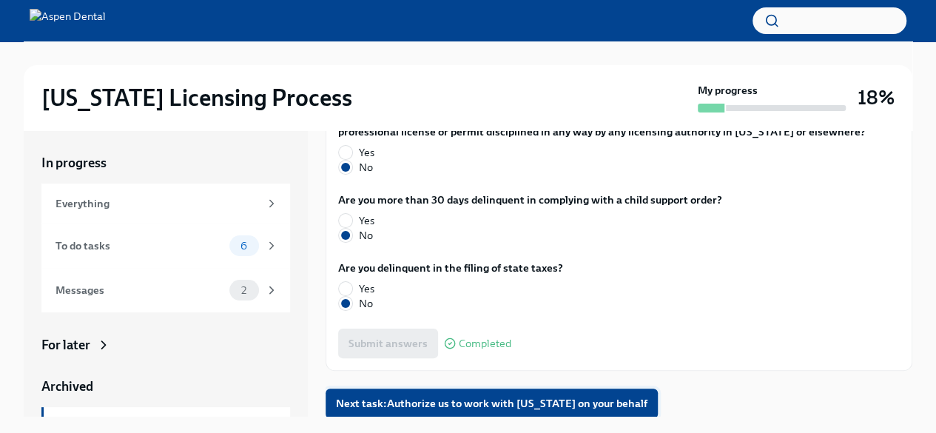
click at [447, 408] on span "Next task : Authorize us to work with Illinois on your behalf" at bounding box center [492, 403] width 312 height 15
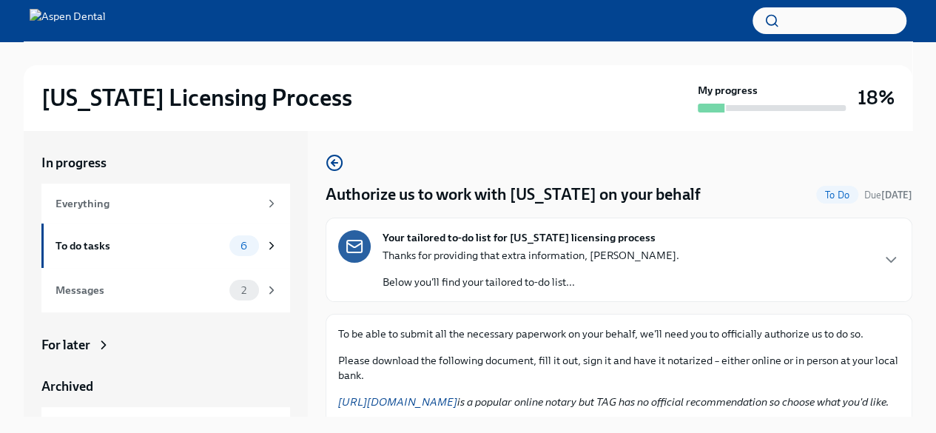
click at [388, 399] on link "https://www.notarize.com/" at bounding box center [397, 401] width 119 height 13
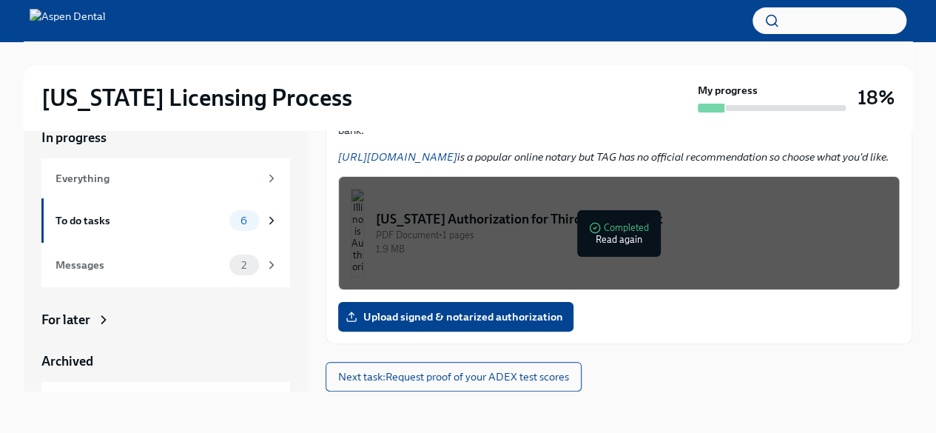
scroll to position [232, 0]
click at [480, 322] on span "Upload signed & notarized authorization" at bounding box center [456, 316] width 215 height 15
click at [0, 0] on input "Upload signed & notarized authorization" at bounding box center [0, 0] width 0 height 0
click at [457, 374] on span "Next task : Request proof of your ADEX test scores" at bounding box center [453, 376] width 231 height 15
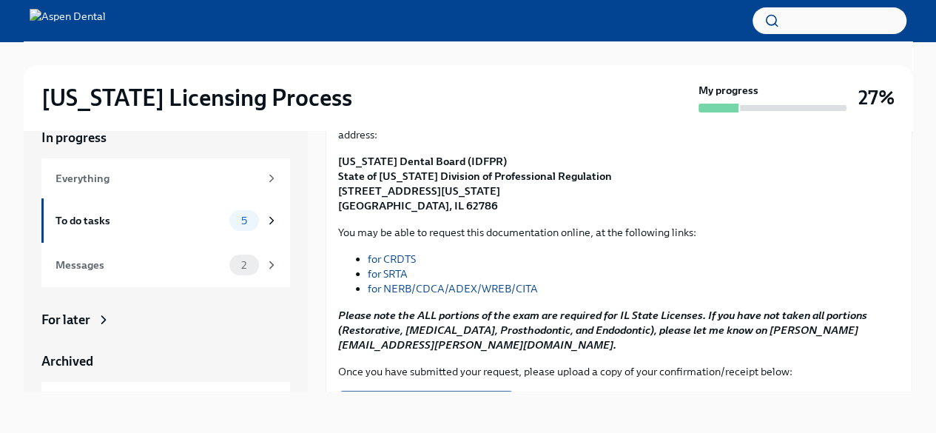
scroll to position [187, 0]
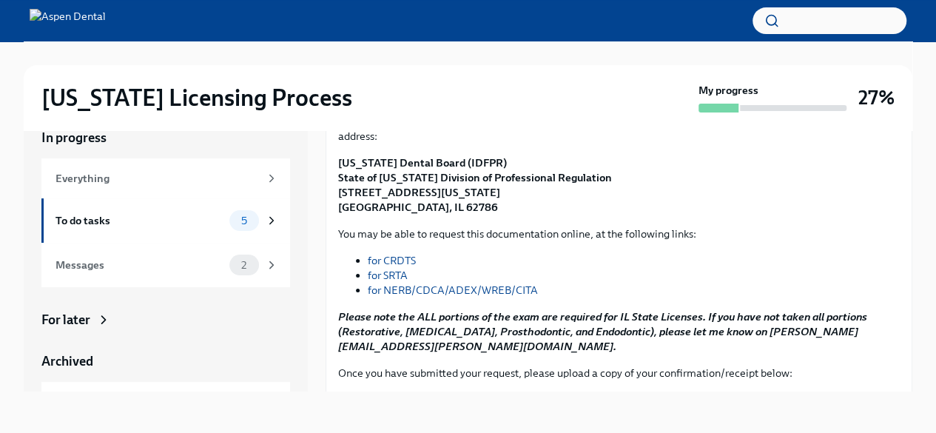
click at [528, 283] on link "for NERB/CDCA/ADEX/WREB/CITA" at bounding box center [453, 289] width 170 height 13
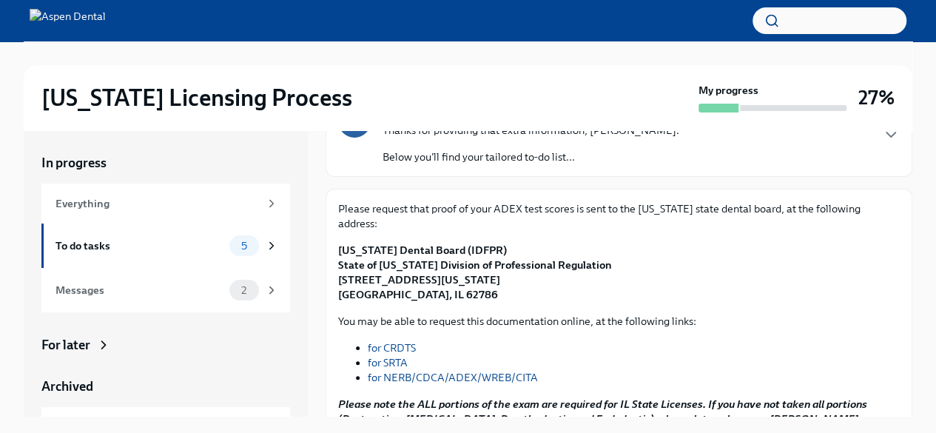
scroll to position [148, 0]
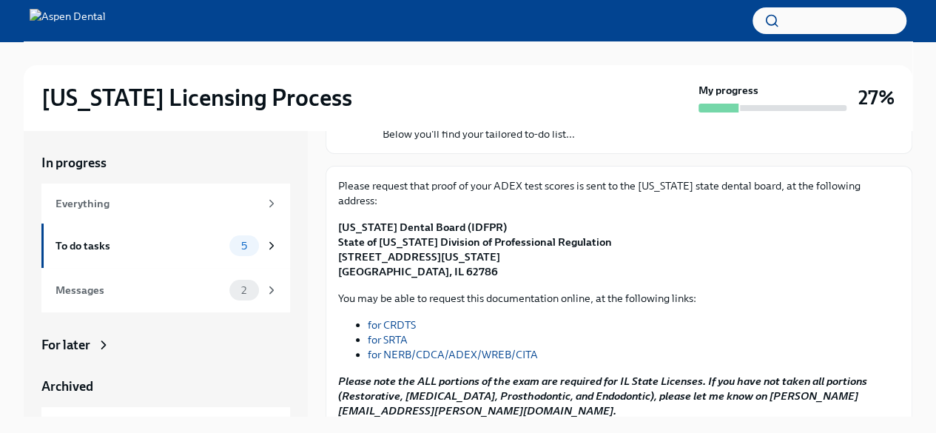
click at [429, 348] on link "for NERB/CDCA/ADEX/WREB/CITA" at bounding box center [453, 354] width 170 height 13
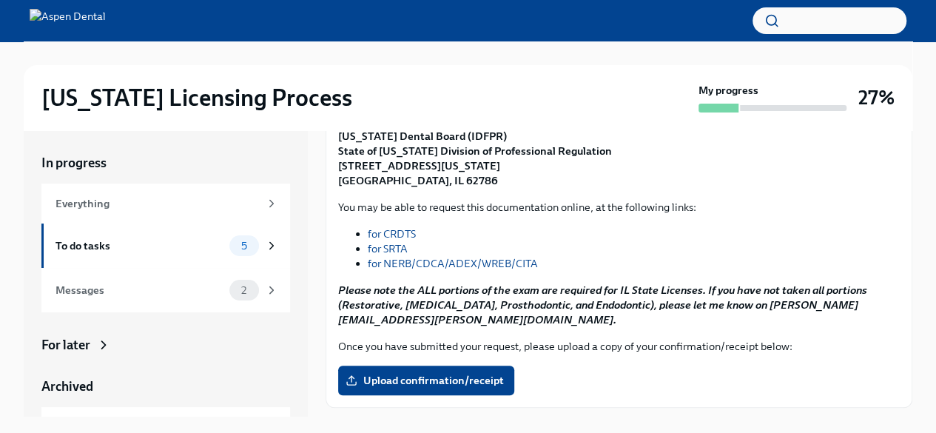
scroll to position [260, 0]
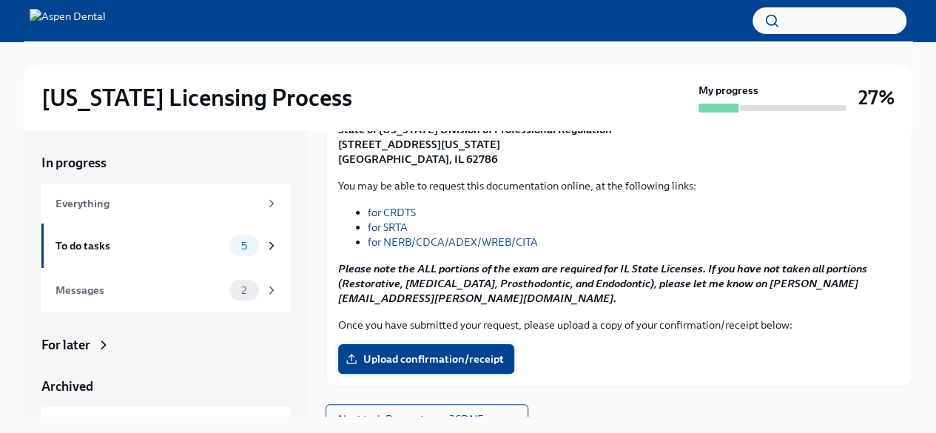
click at [468, 351] on span "Upload confirmation/receipt" at bounding box center [426, 358] width 155 height 15
click at [0, 0] on input "Upload confirmation/receipt" at bounding box center [0, 0] width 0 height 0
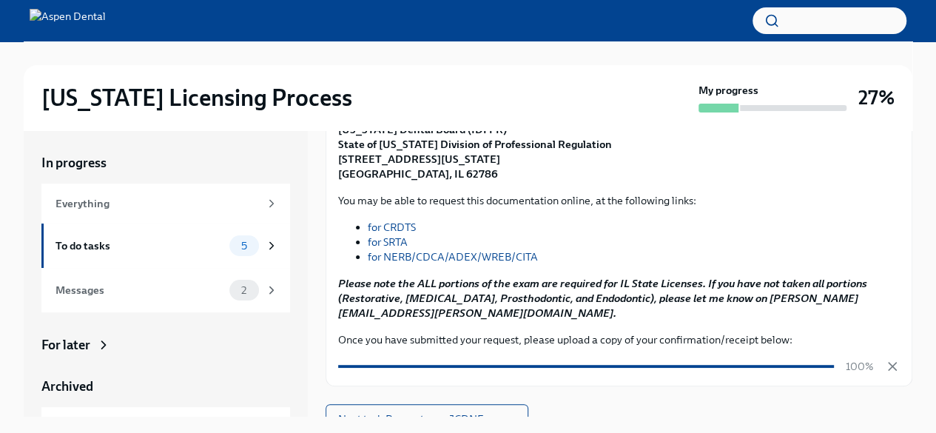
scroll to position [25, 0]
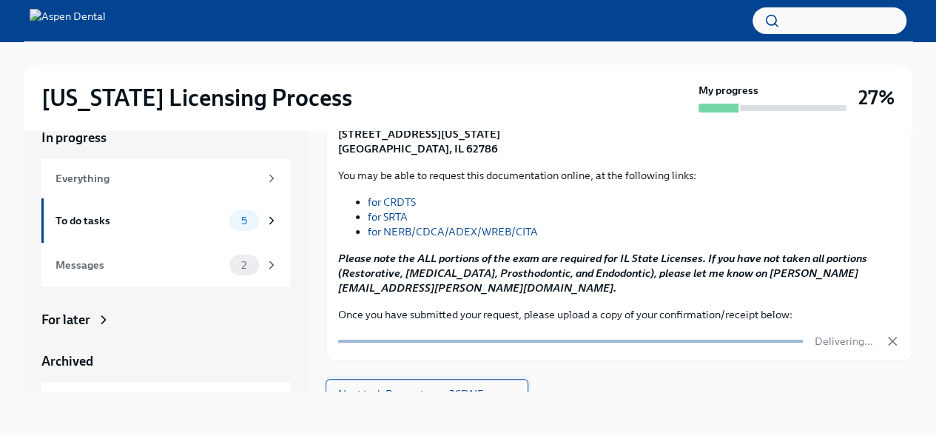
click at [482, 386] on span "Next task : Request your JCDNE scores" at bounding box center [427, 393] width 178 height 15
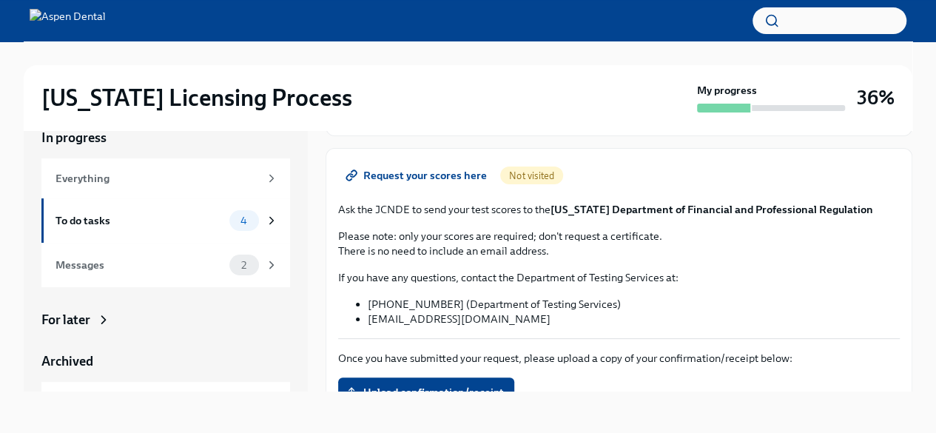
scroll to position [215, 0]
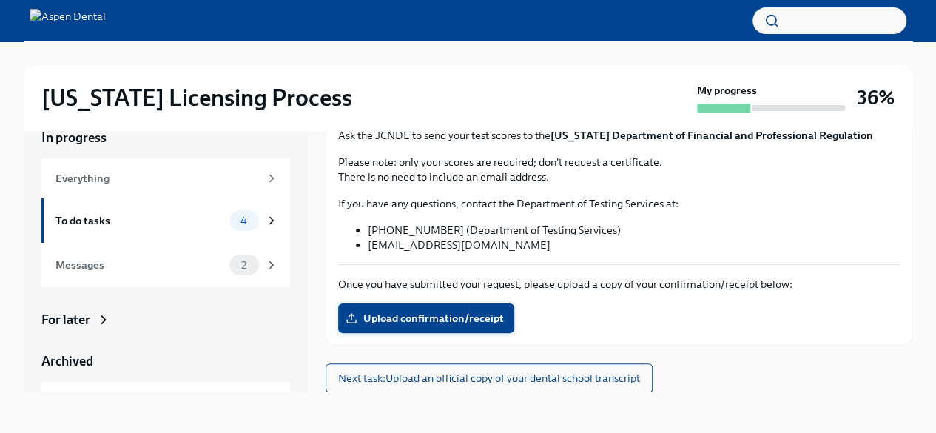
click at [391, 314] on span "Upload confirmation/receipt" at bounding box center [426, 318] width 155 height 15
click at [0, 0] on input "Upload confirmation/receipt" at bounding box center [0, 0] width 0 height 0
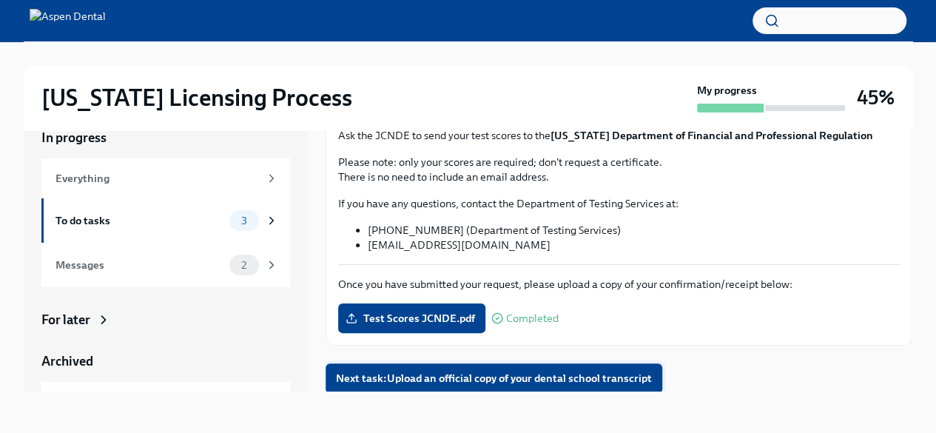
click at [484, 379] on span "Next task : Upload an official copy of your dental school transcript" at bounding box center [494, 378] width 316 height 15
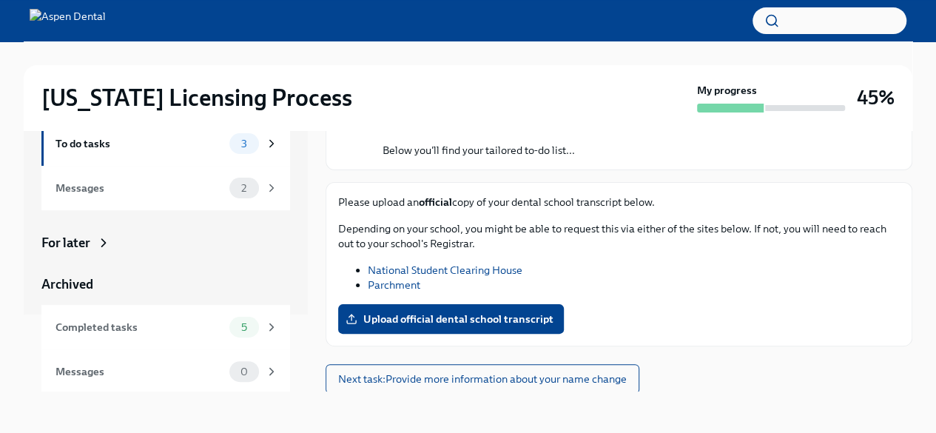
scroll to position [78, 0]
click at [374, 269] on link "National Student Clearing House" at bounding box center [445, 269] width 155 height 13
click at [454, 325] on span "Upload official dental school transcript" at bounding box center [451, 319] width 205 height 15
click at [0, 0] on input "Upload official dental school transcript" at bounding box center [0, 0] width 0 height 0
click at [398, 283] on link "Parchment" at bounding box center [394, 284] width 53 height 13
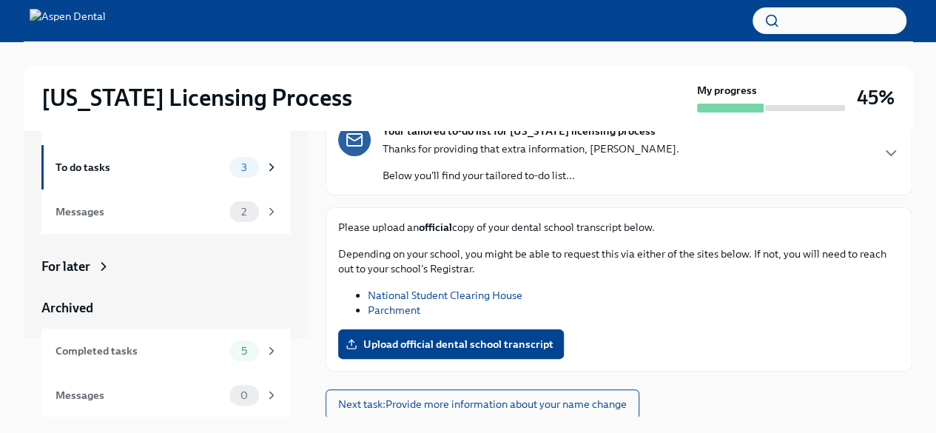
scroll to position [25, 0]
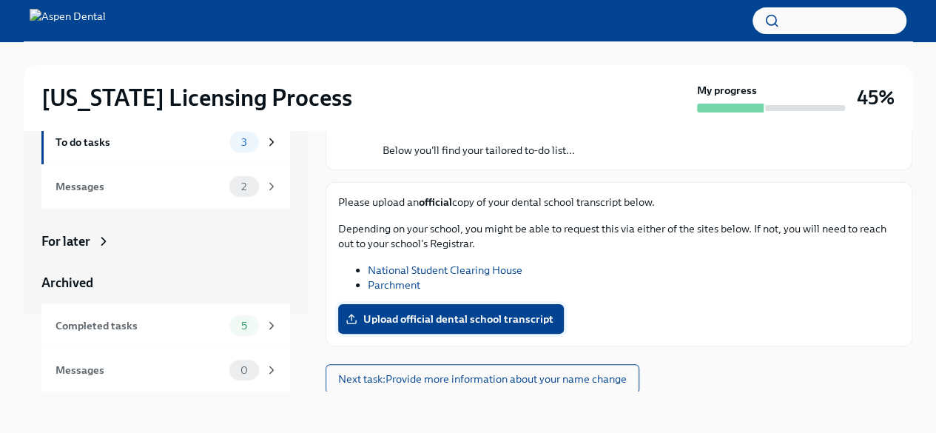
click at [477, 322] on span "Upload official dental school transcript" at bounding box center [451, 319] width 205 height 15
click at [0, 0] on input "Upload official dental school transcript" at bounding box center [0, 0] width 0 height 0
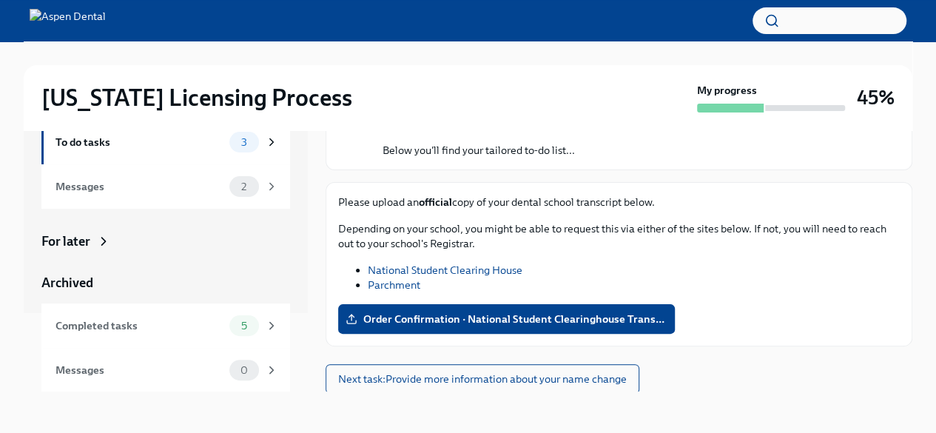
scroll to position [92, 0]
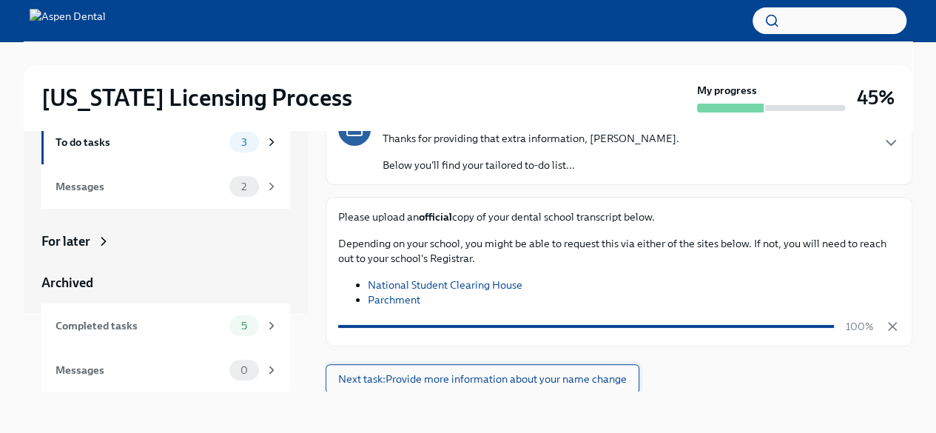
click at [500, 374] on span "Next task : Provide more information about your name change" at bounding box center [482, 378] width 289 height 15
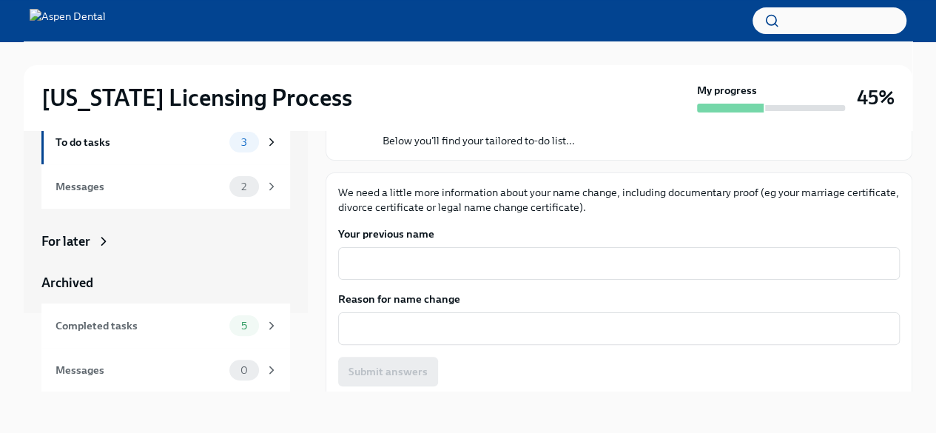
scroll to position [148, 0]
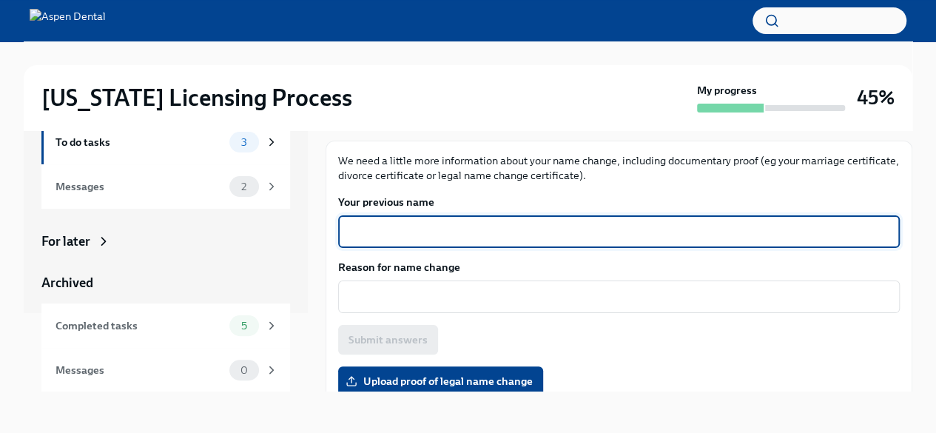
click at [453, 233] on textarea "Your previous name" at bounding box center [619, 232] width 544 height 18
type textarea "[PERSON_NAME]"
click at [450, 290] on textarea "Reason for name change" at bounding box center [619, 297] width 544 height 18
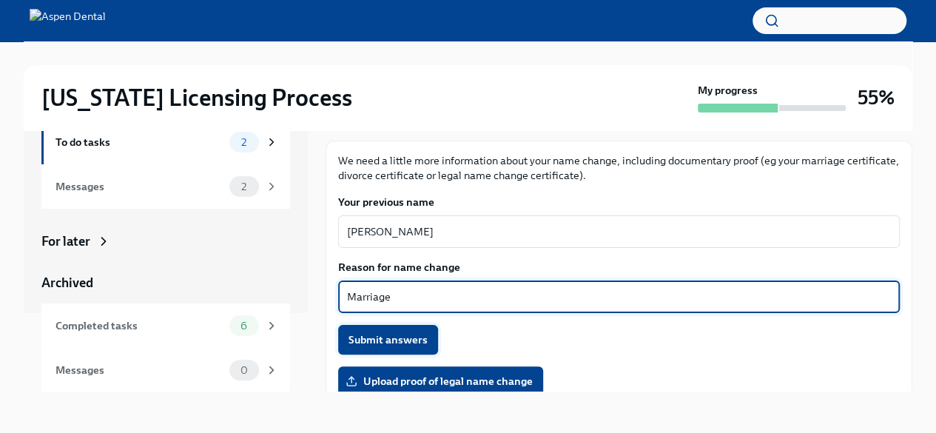
type textarea "Marriage"
click at [396, 341] on span "Submit answers" at bounding box center [388, 339] width 79 height 15
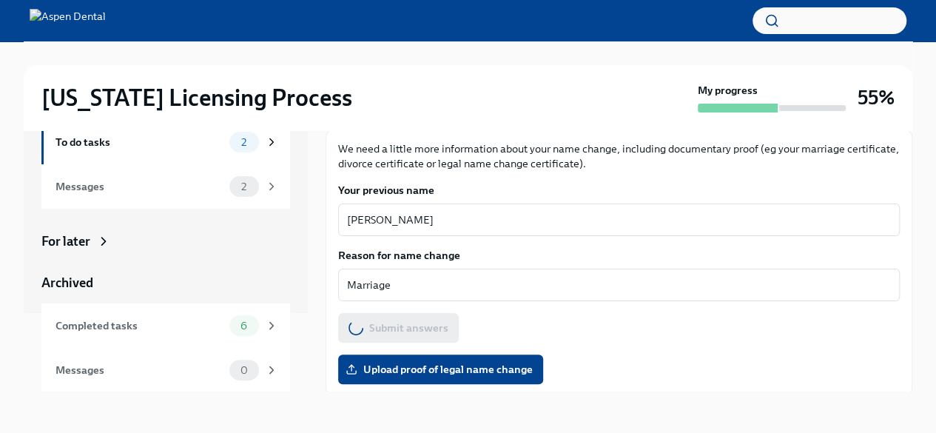
scroll to position [164, 0]
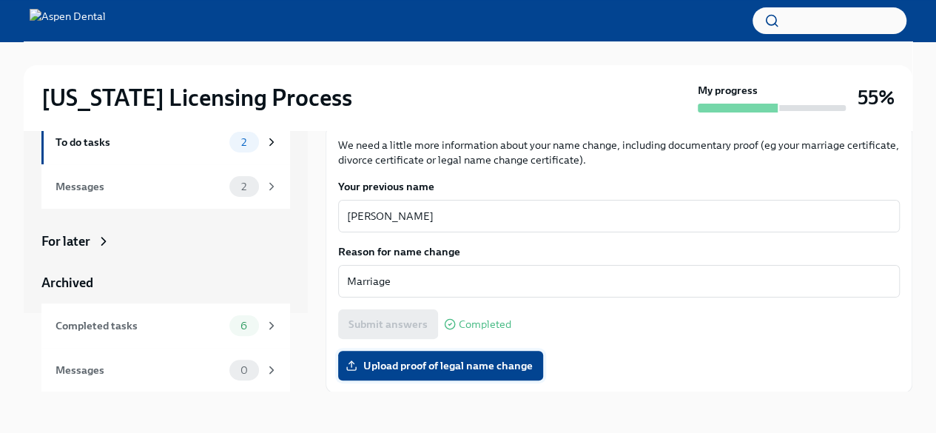
click at [442, 360] on span "Upload proof of legal name change" at bounding box center [441, 365] width 184 height 15
click at [0, 0] on input "Upload proof of legal name change" at bounding box center [0, 0] width 0 height 0
click at [498, 367] on span "Upload proof of legal name change" at bounding box center [441, 365] width 184 height 15
click at [0, 0] on input "Upload proof of legal name change" at bounding box center [0, 0] width 0 height 0
click at [481, 363] on span "Upload proof of legal name change" at bounding box center [441, 365] width 184 height 15
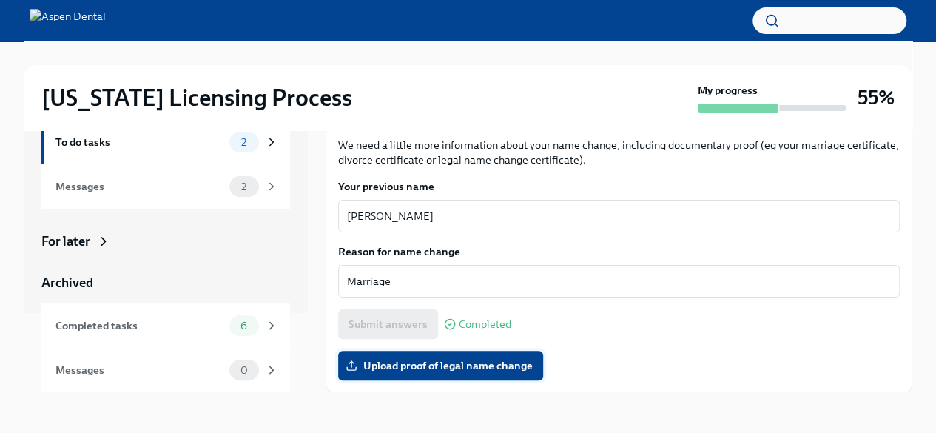
click at [0, 0] on input "Upload proof of legal name change" at bounding box center [0, 0] width 0 height 0
click at [432, 366] on span "Marriage Cerificate.pdf" at bounding box center [413, 365] width 129 height 15
click at [0, 0] on input "Marriage Cerificate.pdf" at bounding box center [0, 0] width 0 height 0
click at [233, 373] on span "1" at bounding box center [244, 370] width 22 height 11
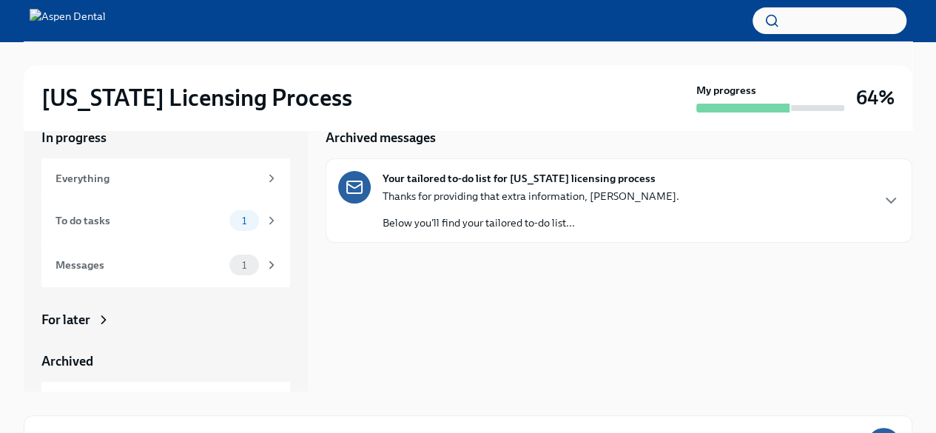
click at [515, 206] on div "Thanks for providing that extra information, [PERSON_NAME]. Below you'll find y…" at bounding box center [531, 209] width 297 height 41
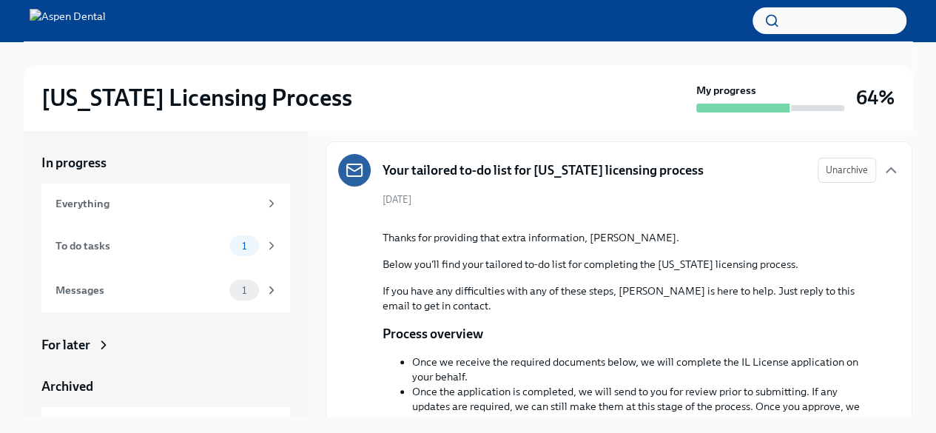
scroll to position [74, 0]
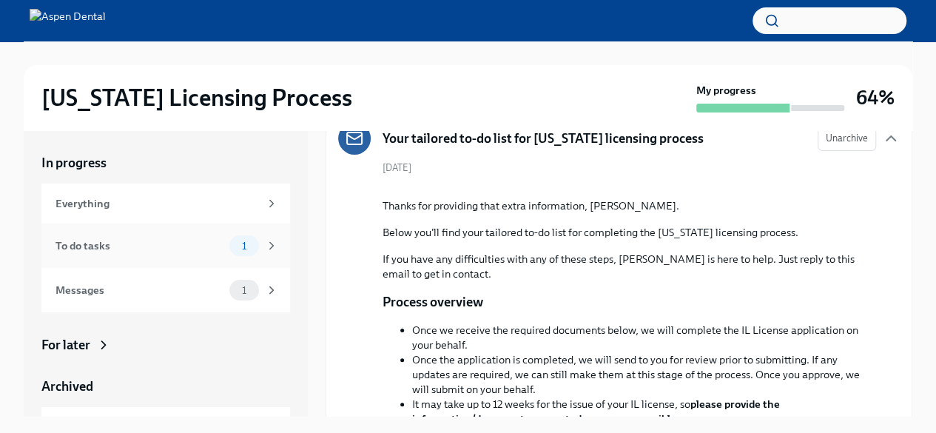
click at [138, 243] on div "To do tasks" at bounding box center [139, 246] width 168 height 16
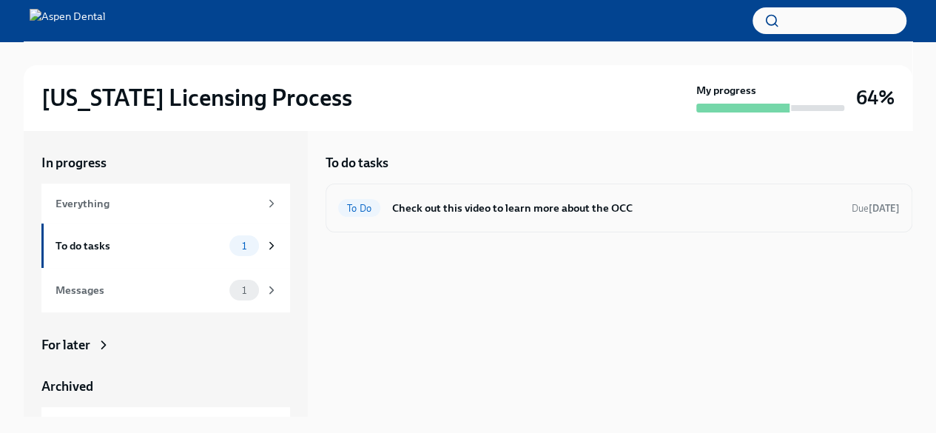
click at [436, 218] on div "To Do Check out this video to learn more about the OCC Due [DATE]" at bounding box center [619, 208] width 562 height 24
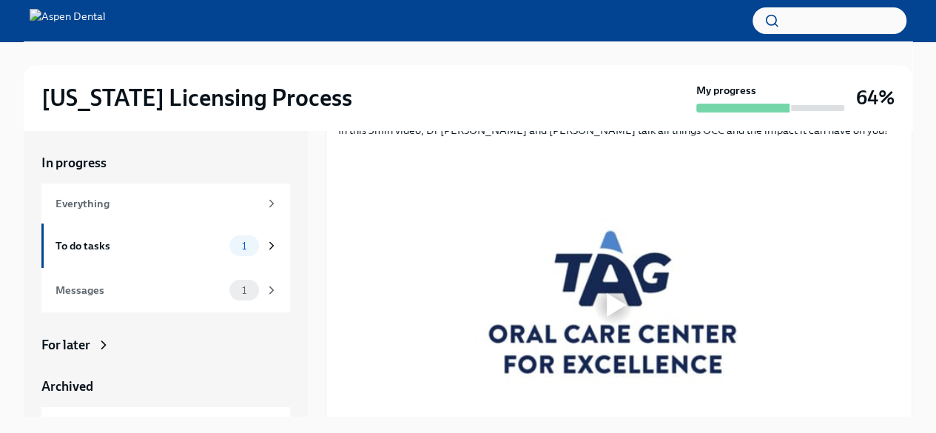
scroll to position [258, 0]
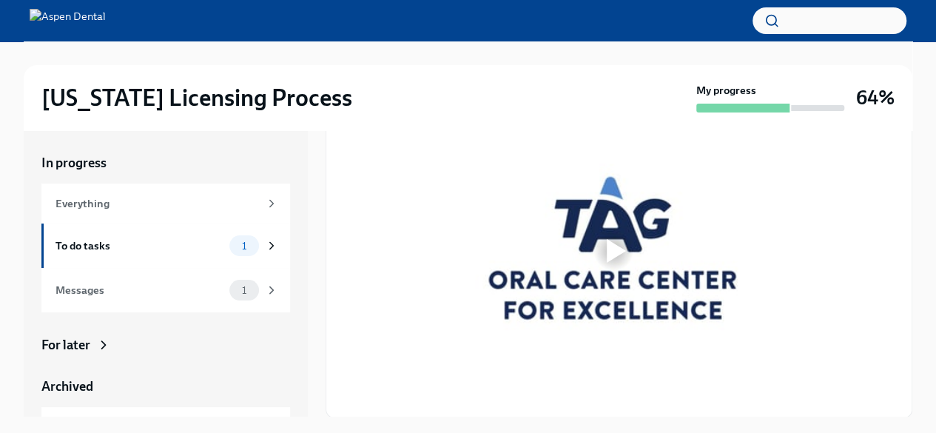
click at [610, 245] on div at bounding box center [616, 251] width 19 height 24
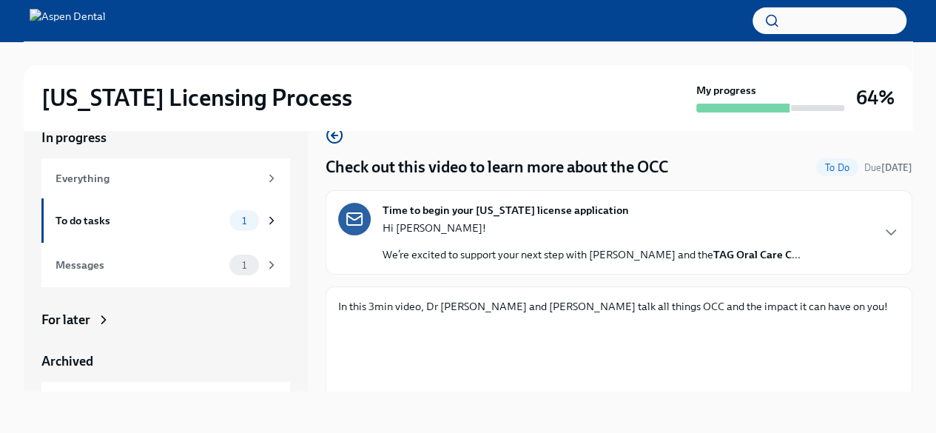
scroll to position [0, 0]
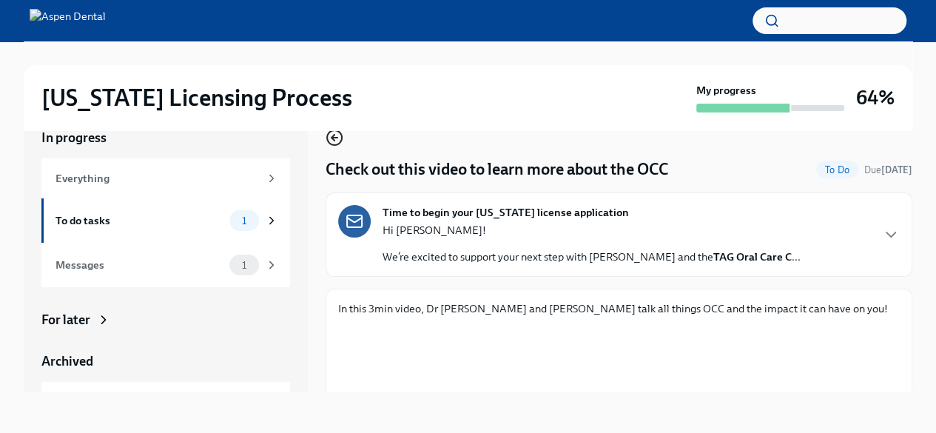
click at [337, 135] on icon "button" at bounding box center [335, 138] width 18 height 18
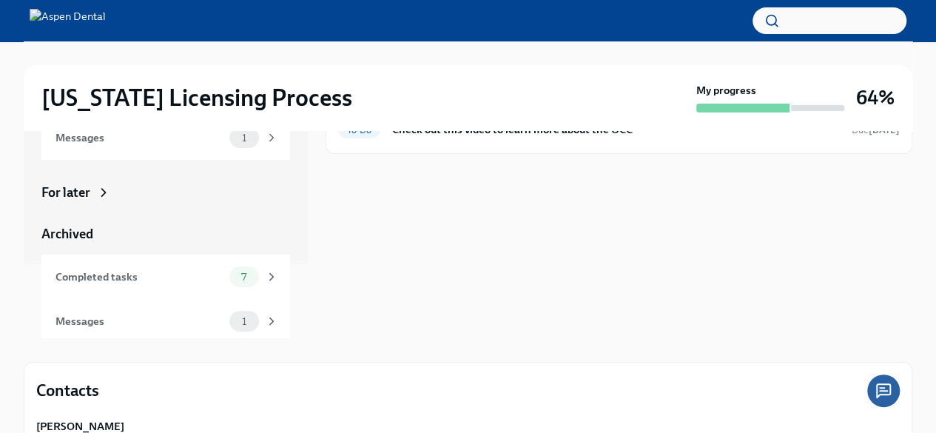
scroll to position [141, 0]
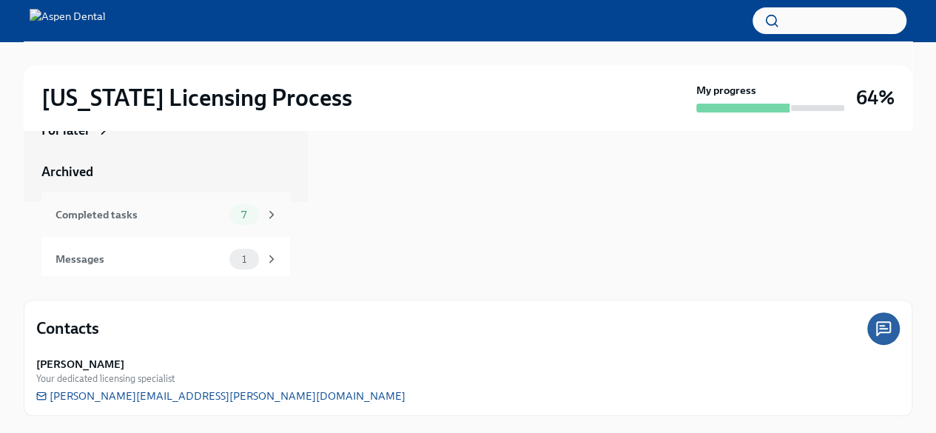
click at [109, 214] on div "Completed tasks" at bounding box center [139, 214] width 168 height 16
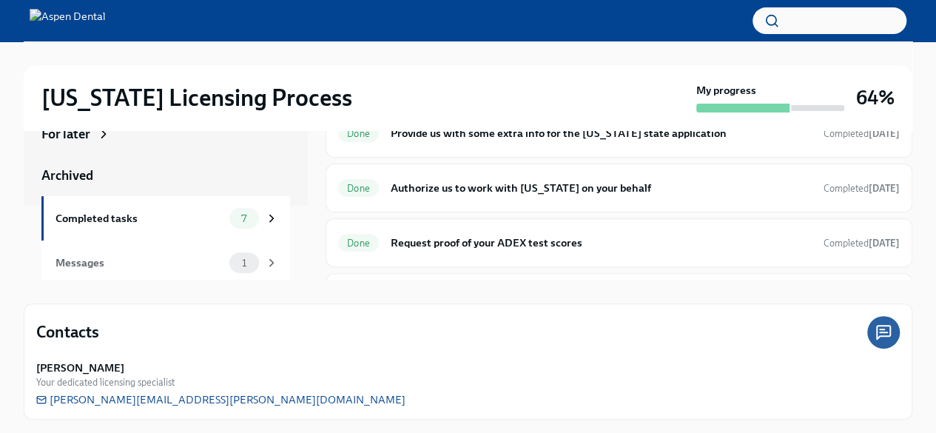
scroll to position [141, 0]
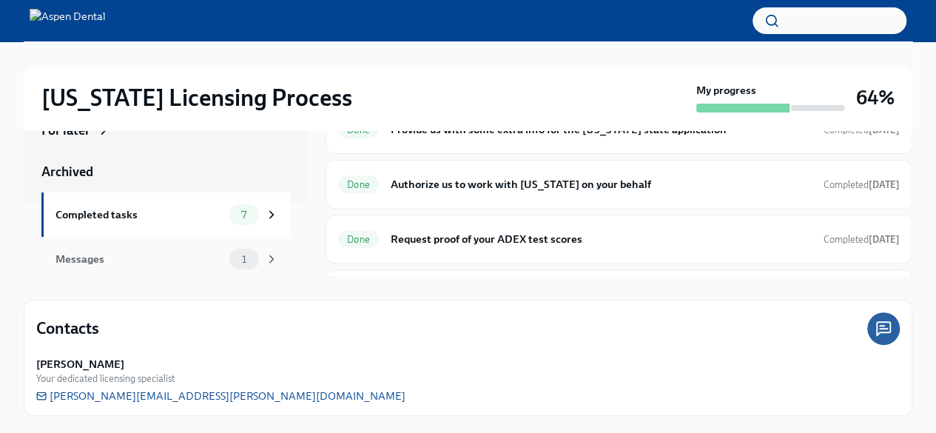
click at [233, 263] on span "1" at bounding box center [244, 259] width 22 height 11
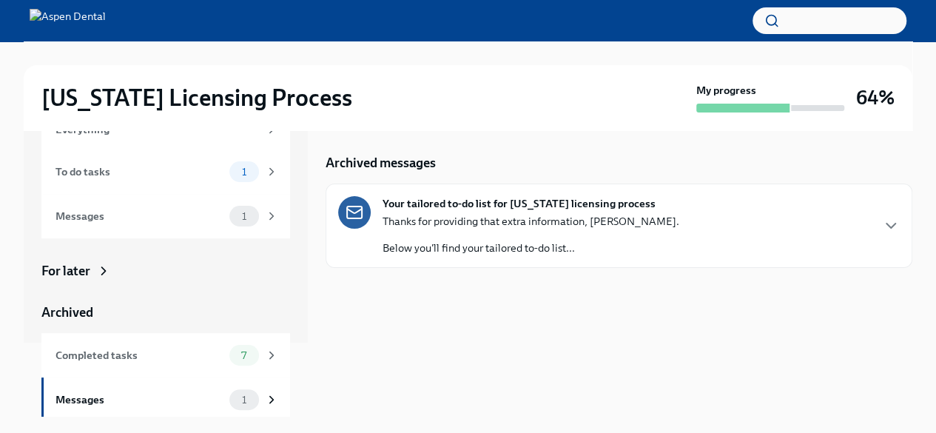
click at [556, 229] on div "Thanks for providing that extra information, [PERSON_NAME]. Below you'll find y…" at bounding box center [531, 234] width 297 height 41
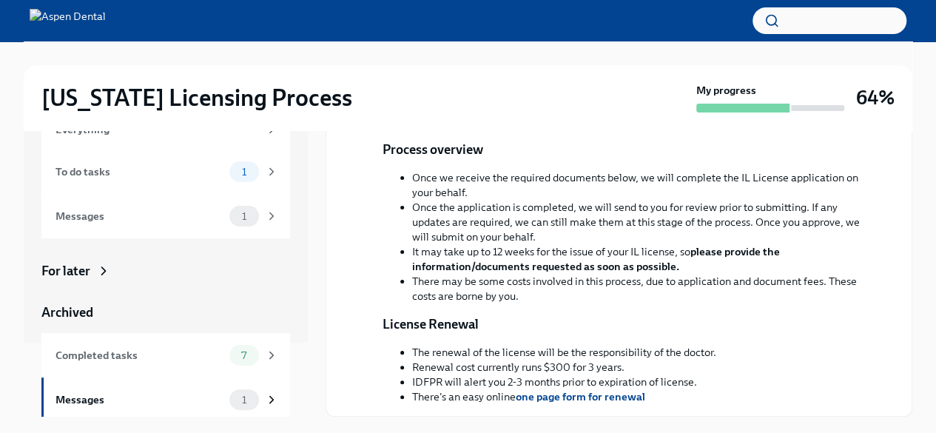
scroll to position [357, 0]
drag, startPoint x: 534, startPoint y: 314, endPoint x: 514, endPoint y: 326, distance: 23.9
click at [514, 326] on div "Thanks for providing that extra information, [PERSON_NAME]. Below you'll find y…" at bounding box center [630, 219] width 494 height 370
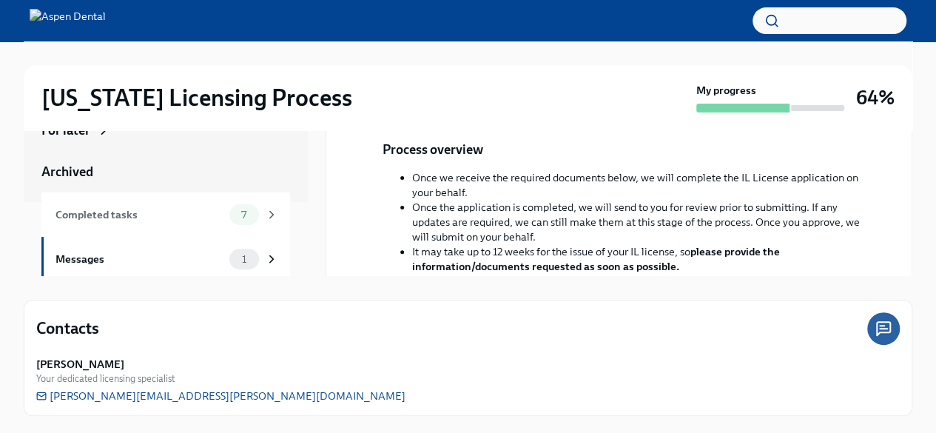
scroll to position [82, 0]
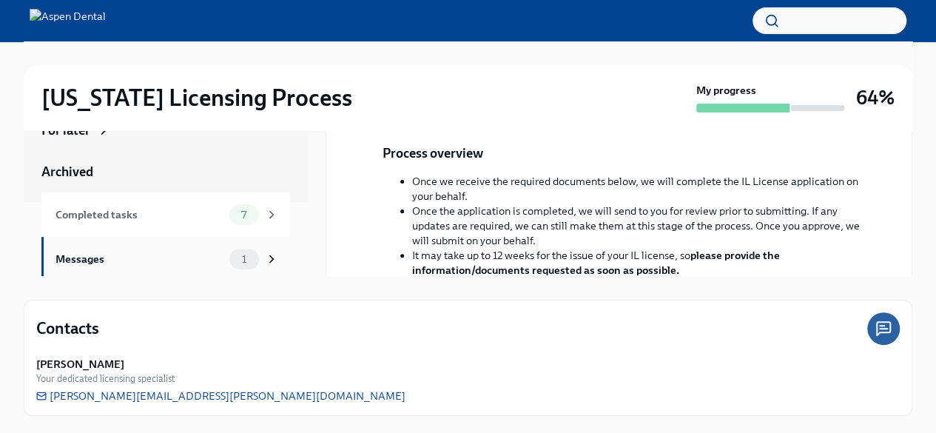
click at [239, 260] on span "1" at bounding box center [244, 259] width 22 height 11
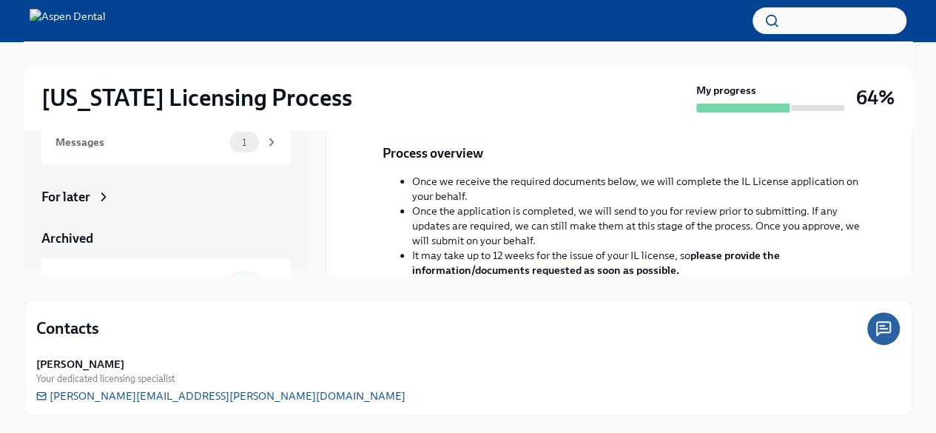
scroll to position [0, 0]
click at [198, 149] on div "Messages" at bounding box center [139, 149] width 168 height 16
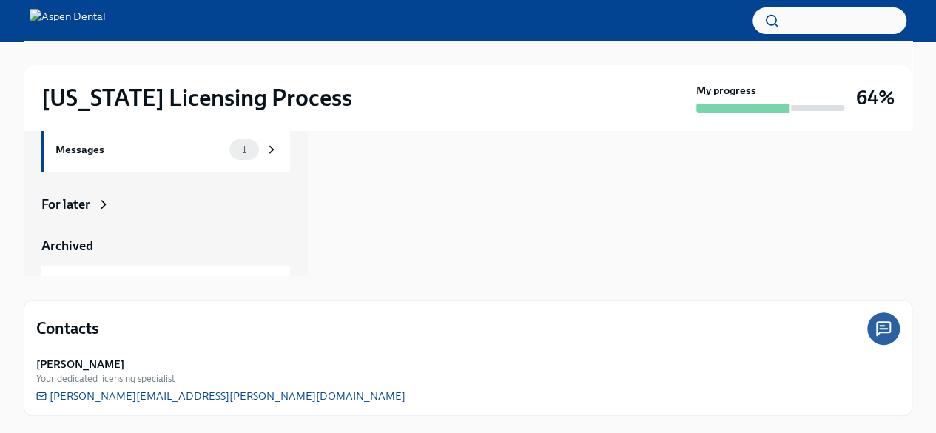
drag, startPoint x: 928, startPoint y: 152, endPoint x: 927, endPoint y: 113, distance: 38.5
click at [928, 114] on div "[US_STATE] Licensing Process My progress 64% In progress Everything To do tasks…" at bounding box center [468, 167] width 936 height 533
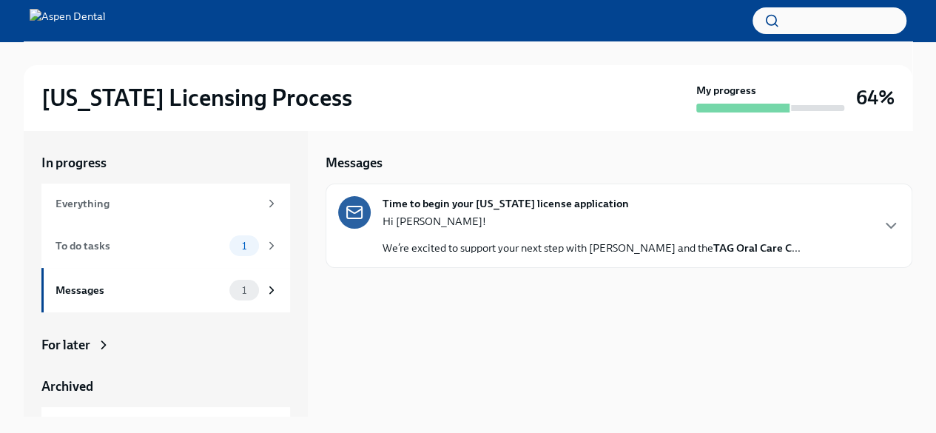
click at [538, 245] on p "We’re excited to support your next step with Aspen Dental and the TAG Oral Care…" at bounding box center [592, 247] width 418 height 15
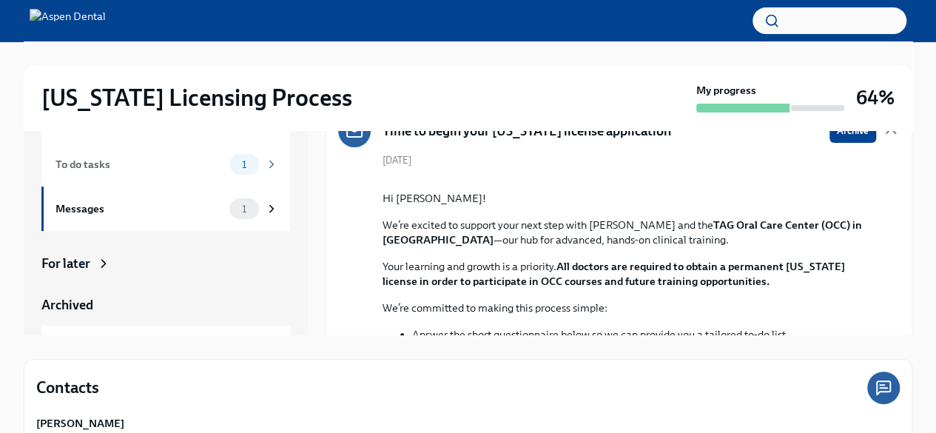
scroll to position [141, 0]
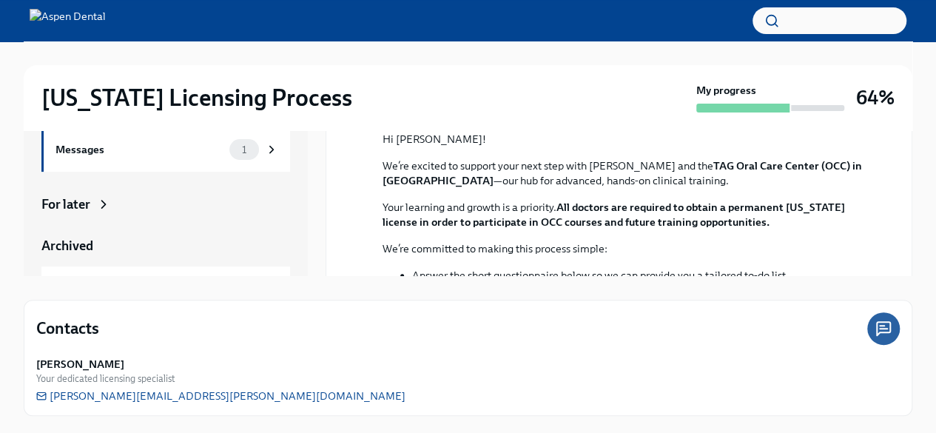
click at [875, 328] on icon at bounding box center [884, 329] width 18 height 18
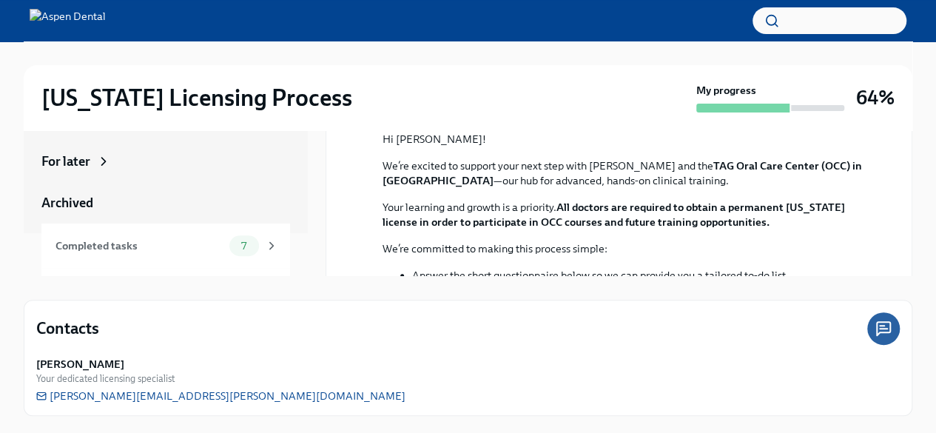
scroll to position [78, 0]
